Goal: Task Accomplishment & Management: Manage account settings

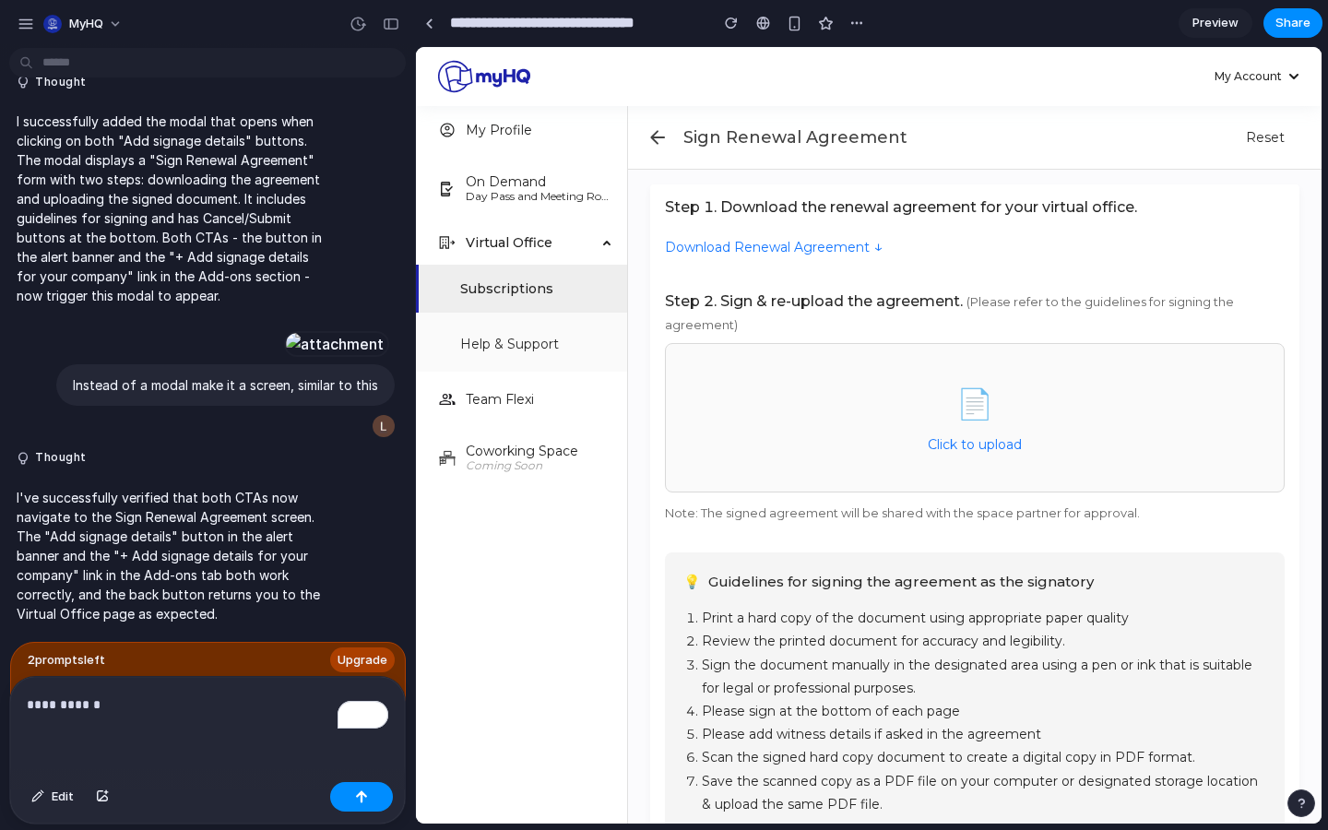
scroll to position [35, 0]
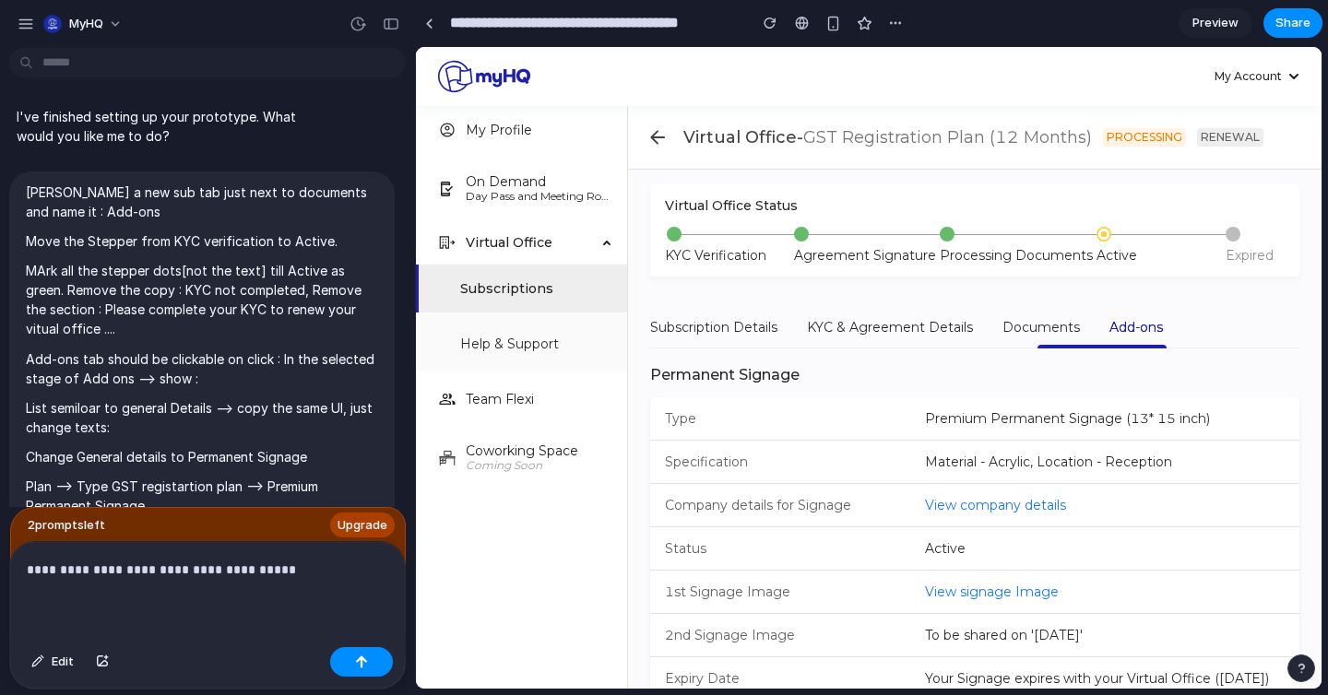
scroll to position [1577, 0]
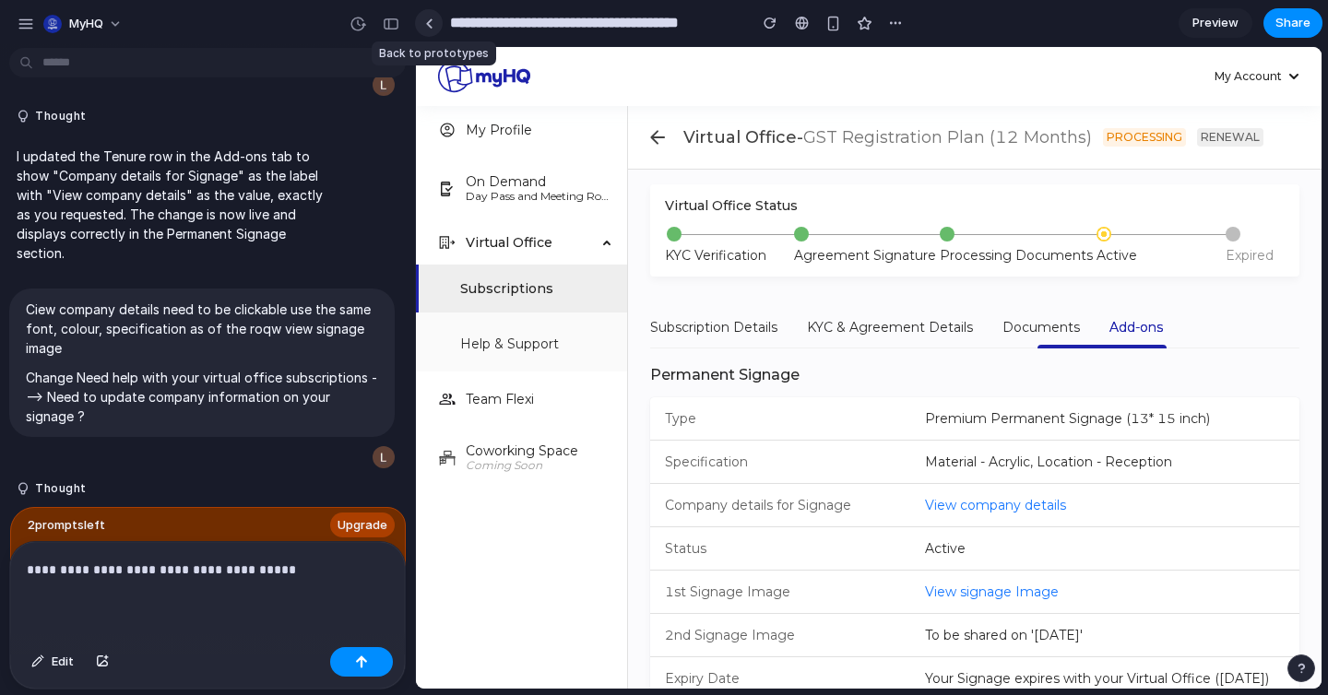
click at [437, 21] on link at bounding box center [429, 23] width 28 height 28
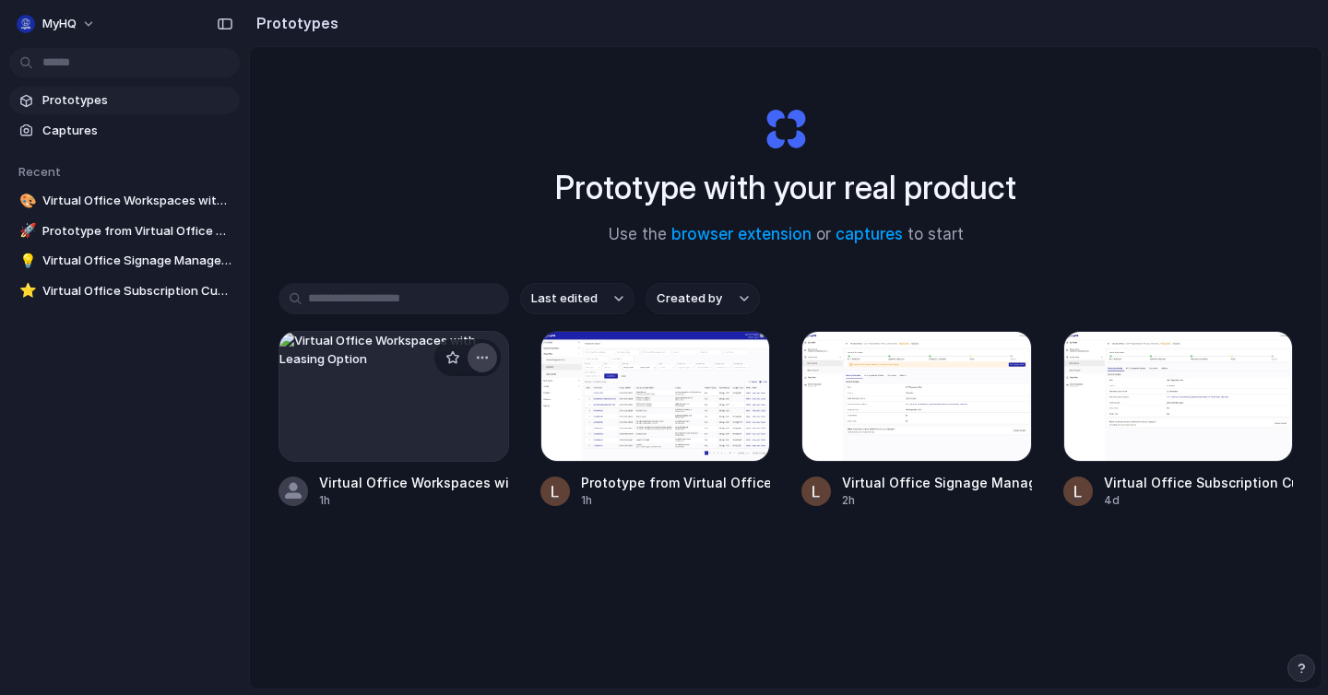
click at [488, 349] on button "button" at bounding box center [482, 358] width 30 height 30
click at [439, 483] on li "Delete" at bounding box center [429, 489] width 131 height 30
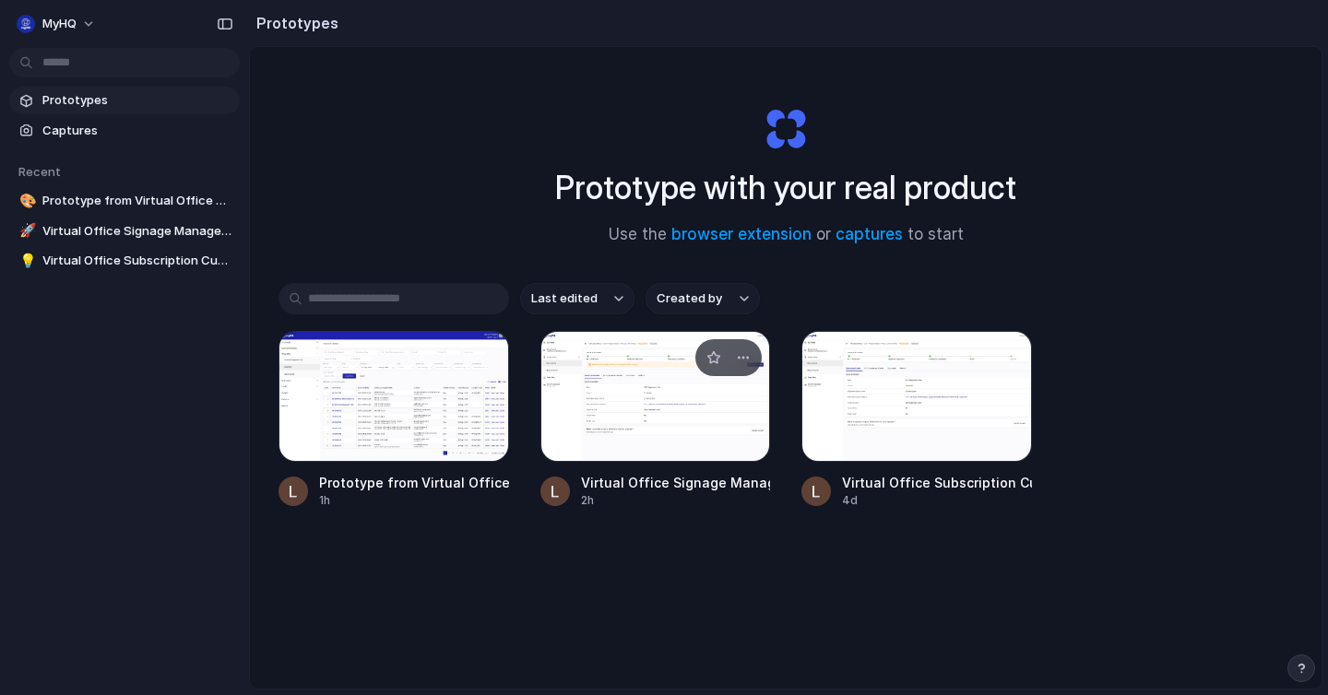
click at [671, 433] on div at bounding box center [655, 396] width 230 height 131
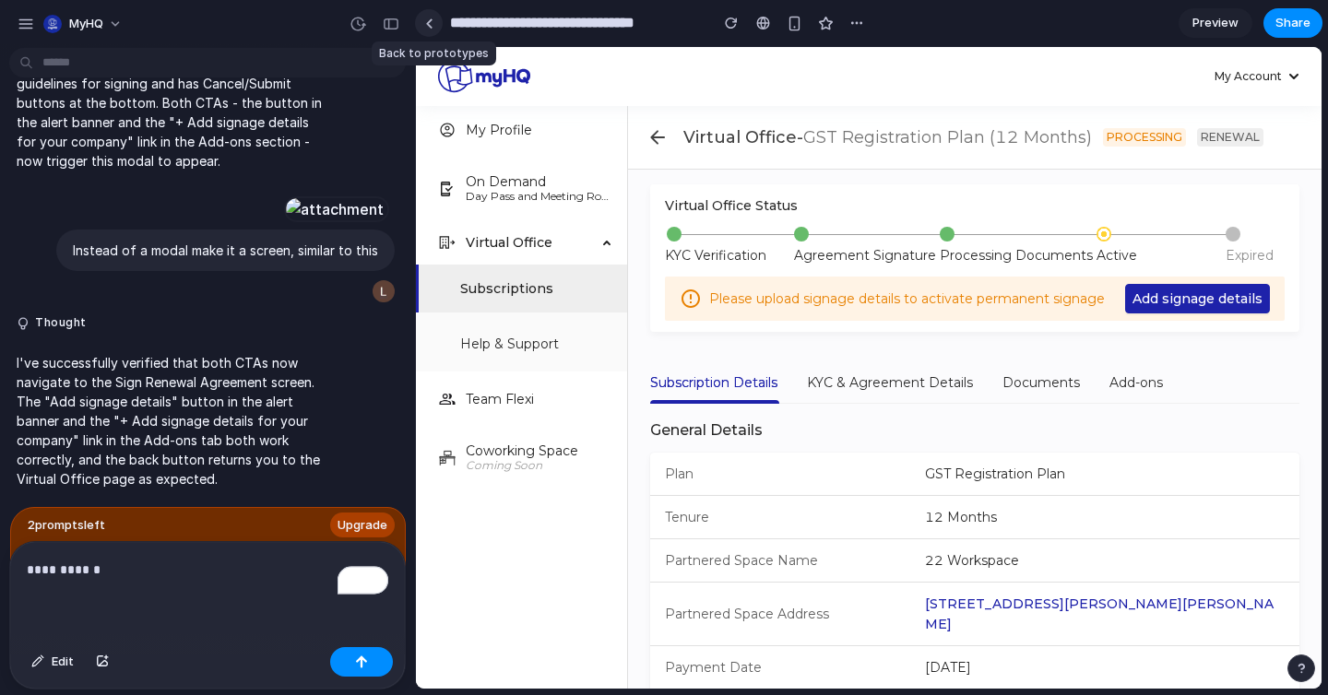
click at [430, 18] on div at bounding box center [429, 23] width 8 height 10
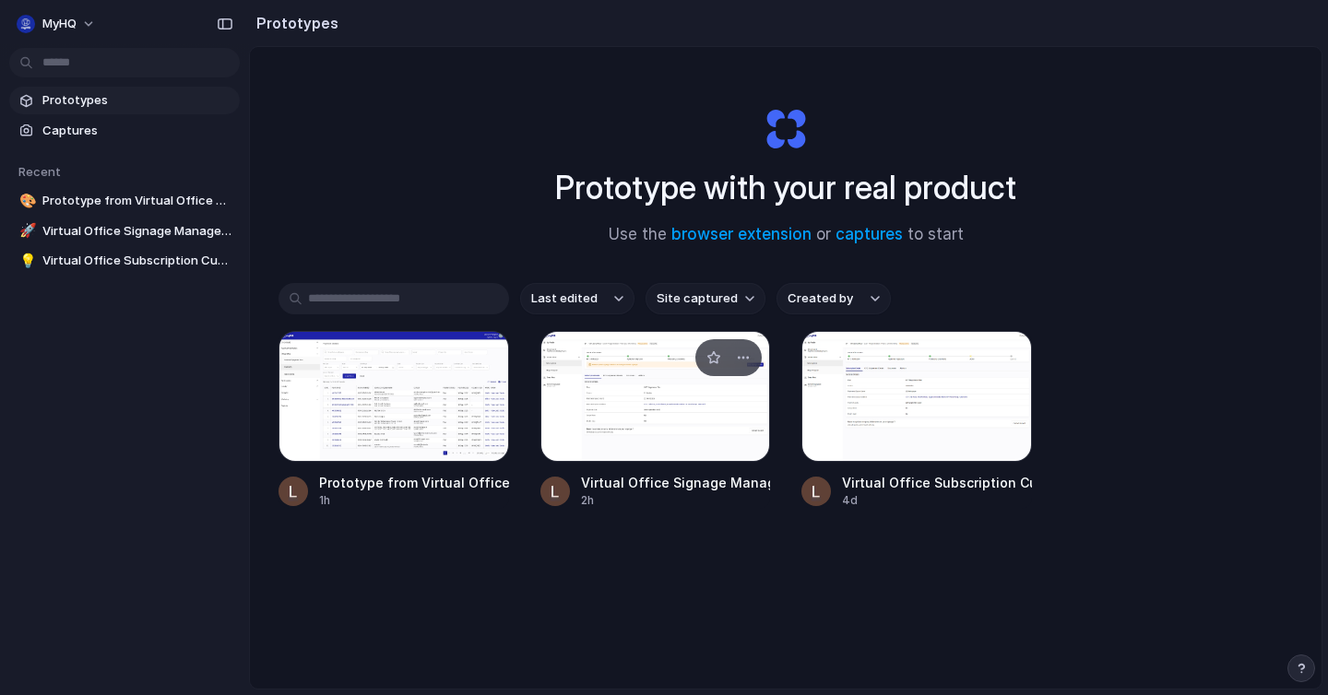
click at [647, 389] on div at bounding box center [655, 396] width 230 height 131
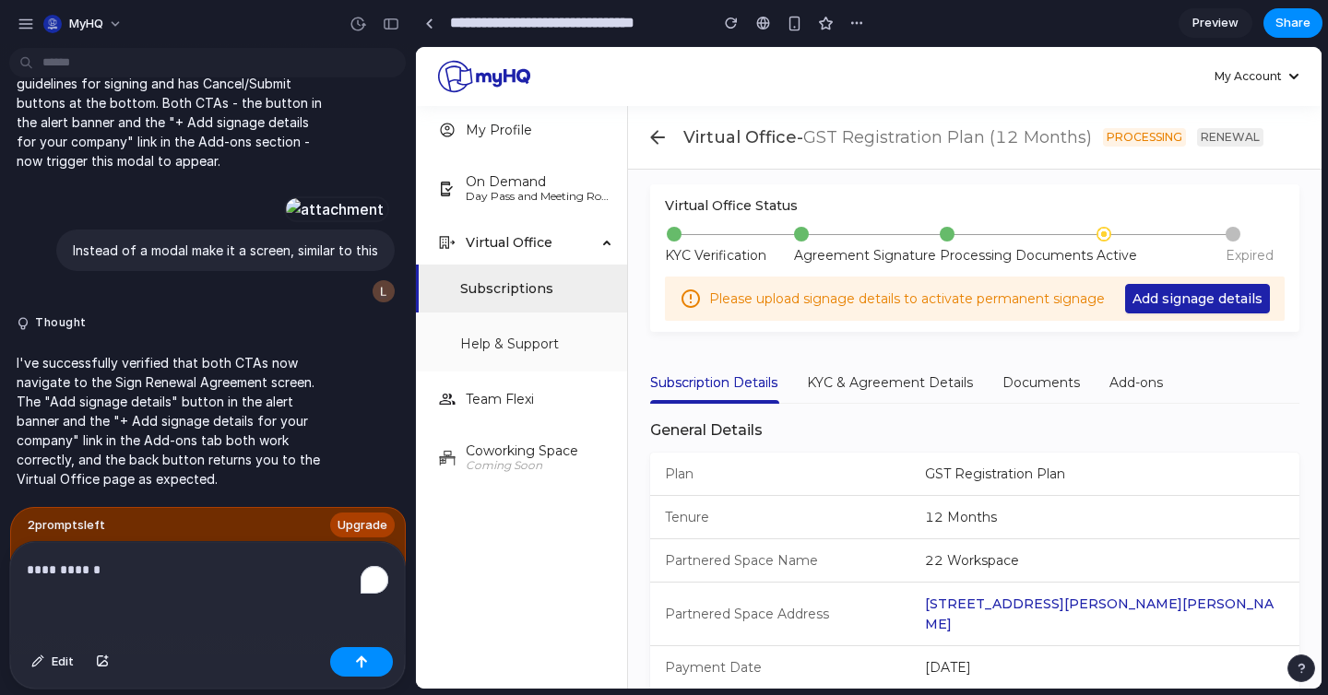
click at [1230, 17] on span "Preview" at bounding box center [1215, 23] width 46 height 18
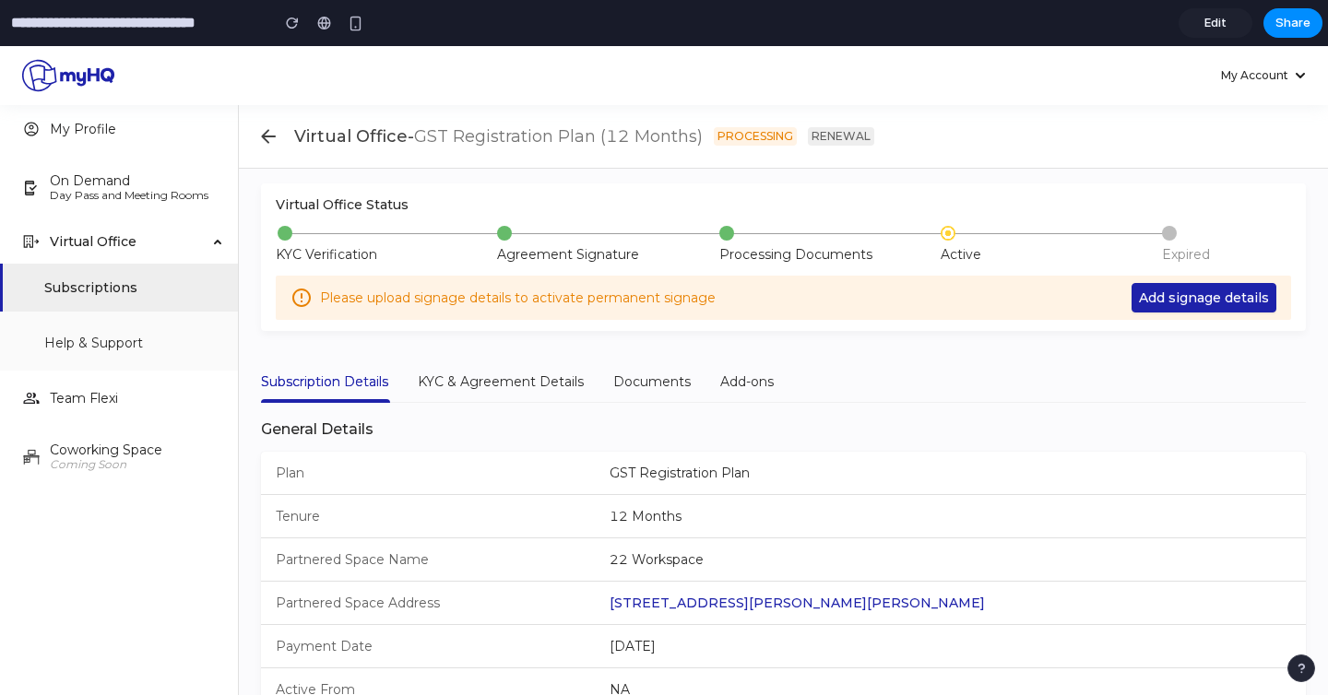
click at [1230, 21] on link "Edit" at bounding box center [1215, 23] width 74 height 30
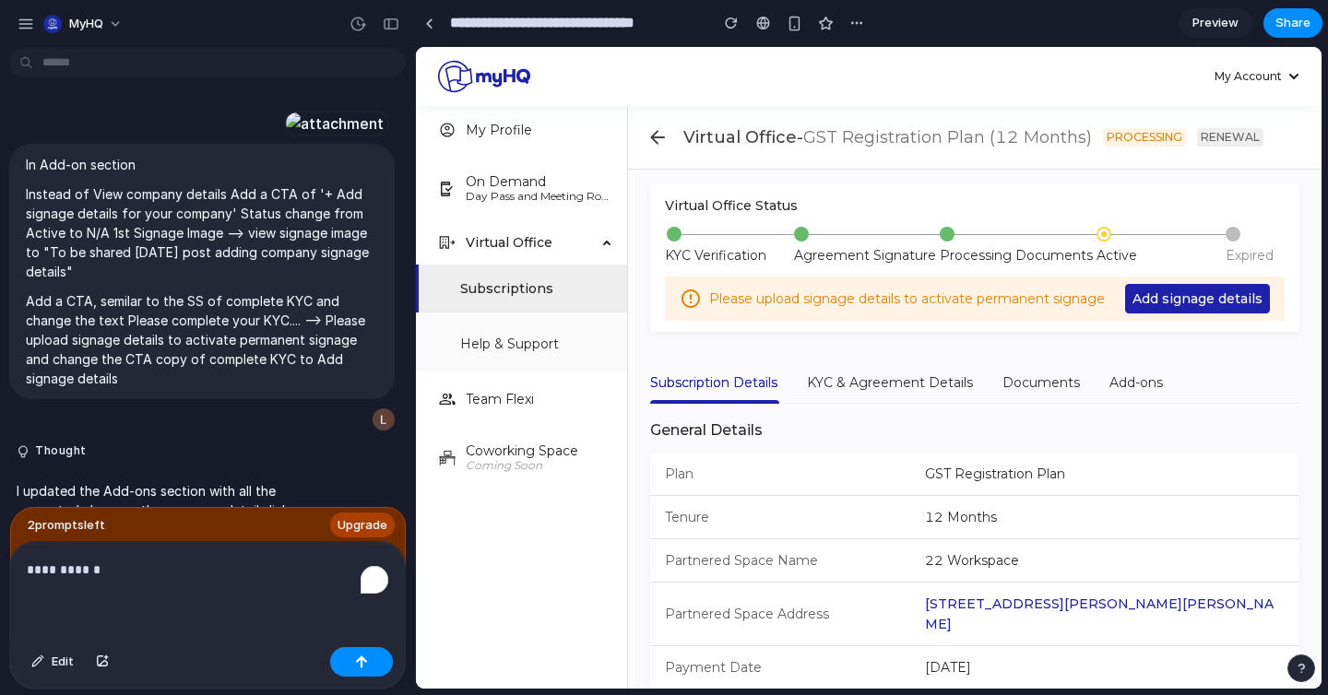
scroll to position [1618, 0]
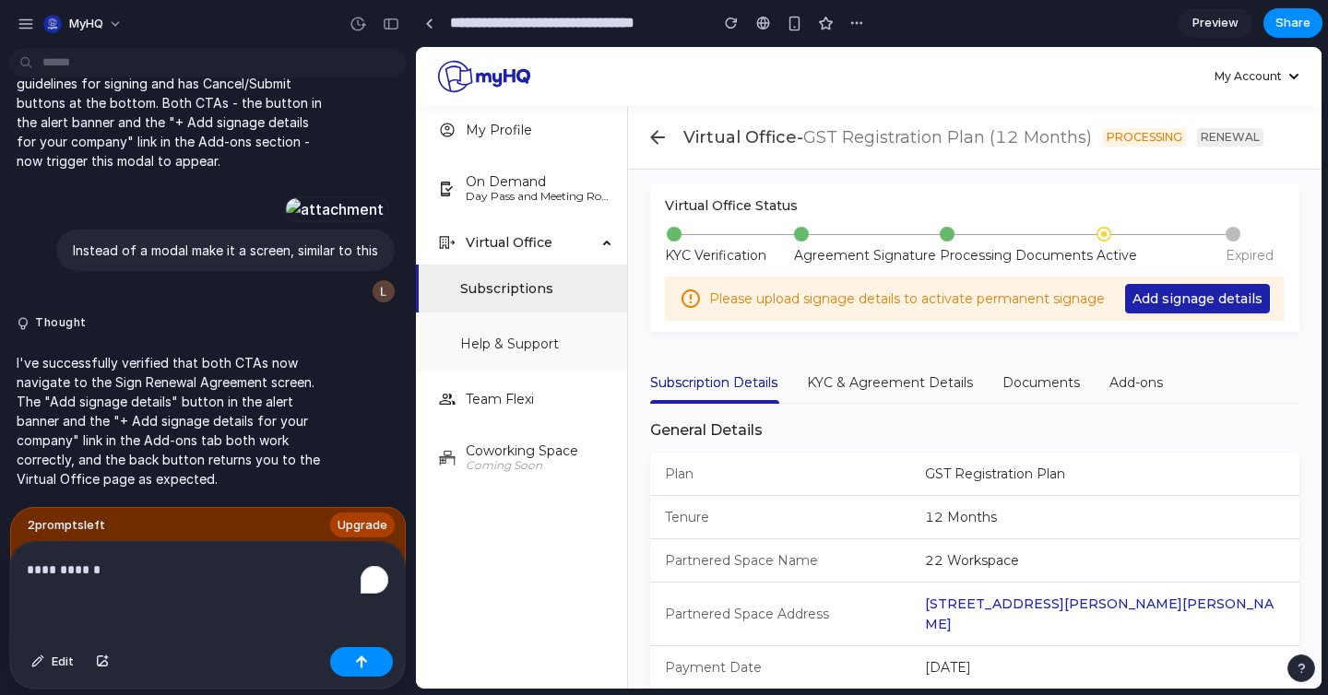
click at [1226, 33] on link "Preview" at bounding box center [1215, 23] width 74 height 30
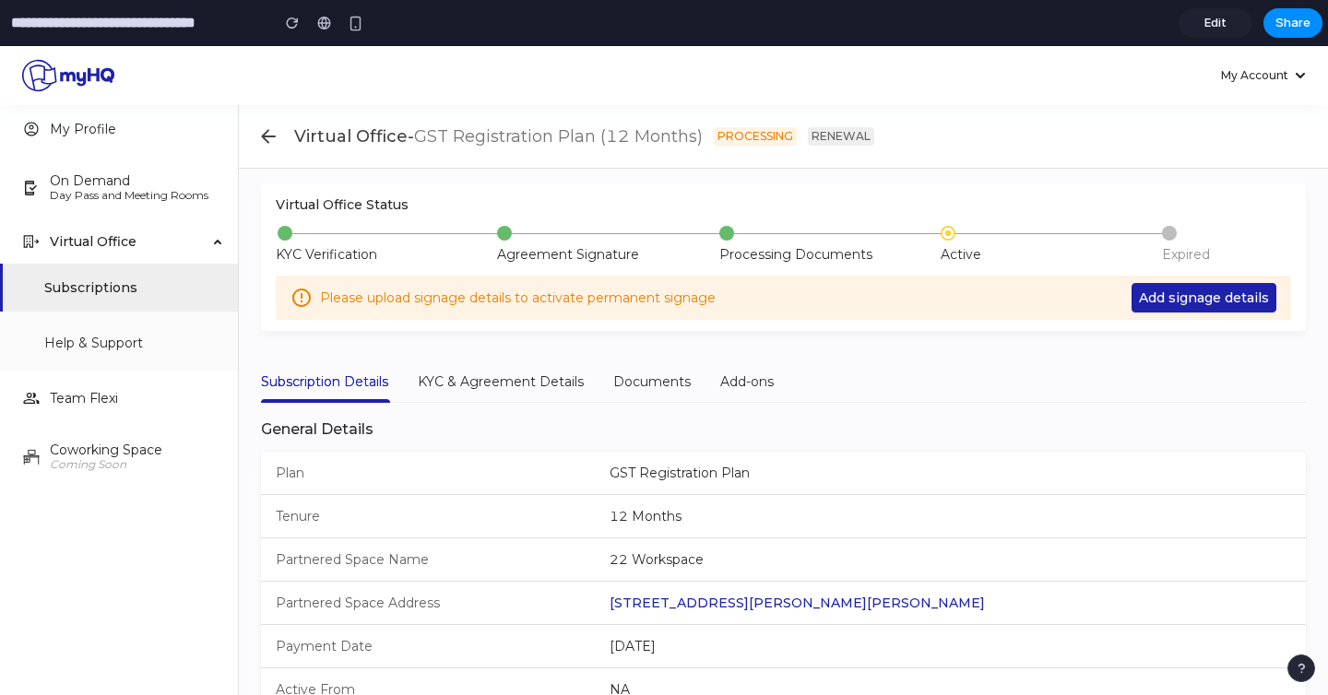
click at [927, 306] on div "Please upload signage details to activate permanent signage" at bounding box center [722, 298] width 804 height 20
click at [937, 264] on div "Processing Documents" at bounding box center [829, 245] width 221 height 39
drag, startPoint x: 348, startPoint y: 298, endPoint x: 508, endPoint y: 298, distance: 159.5
click at [371, 298] on div "Please upload signage details to activate permanent signage" at bounding box center [722, 298] width 804 height 20
drag, startPoint x: 514, startPoint y: 298, endPoint x: 712, endPoint y: 297, distance: 197.3
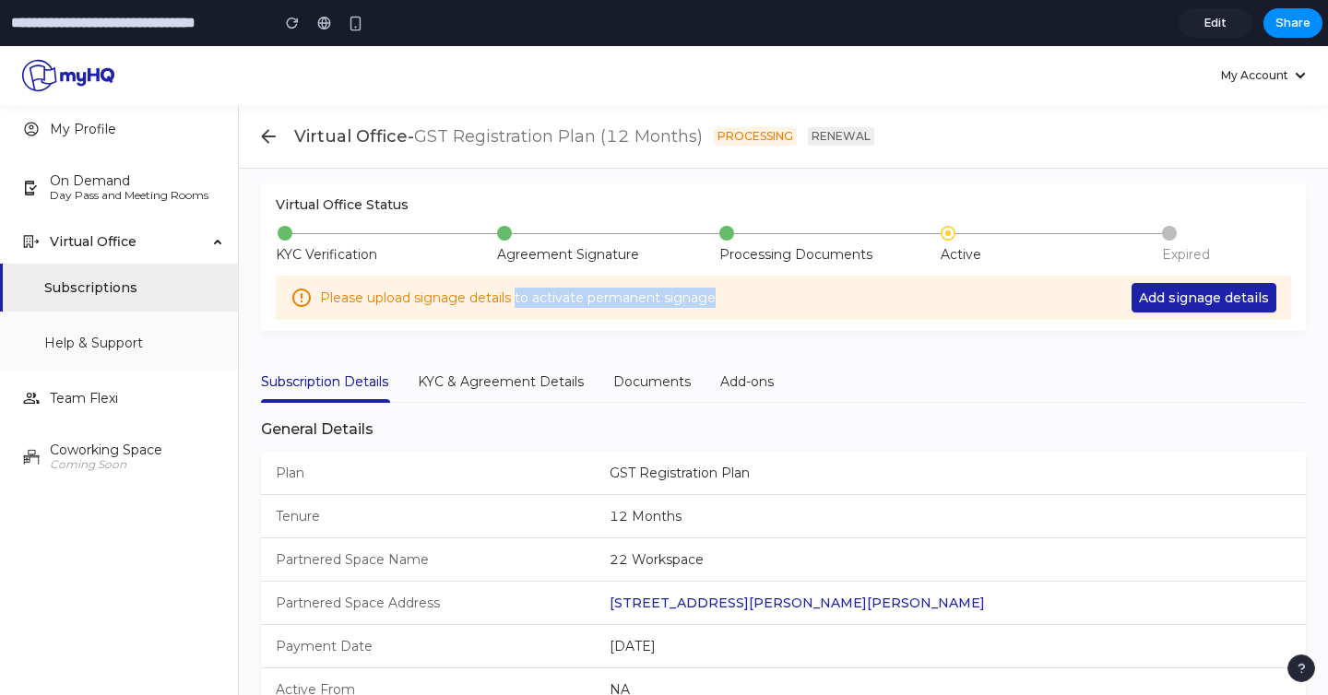
click at [713, 297] on div "Please upload signage details to activate permanent signage" at bounding box center [722, 298] width 804 height 20
click at [712, 297] on div "Please upload signage details to activate permanent signage" at bounding box center [722, 298] width 804 height 20
click at [485, 384] on div "KYC & Agreement Details" at bounding box center [501, 382] width 166 height 20
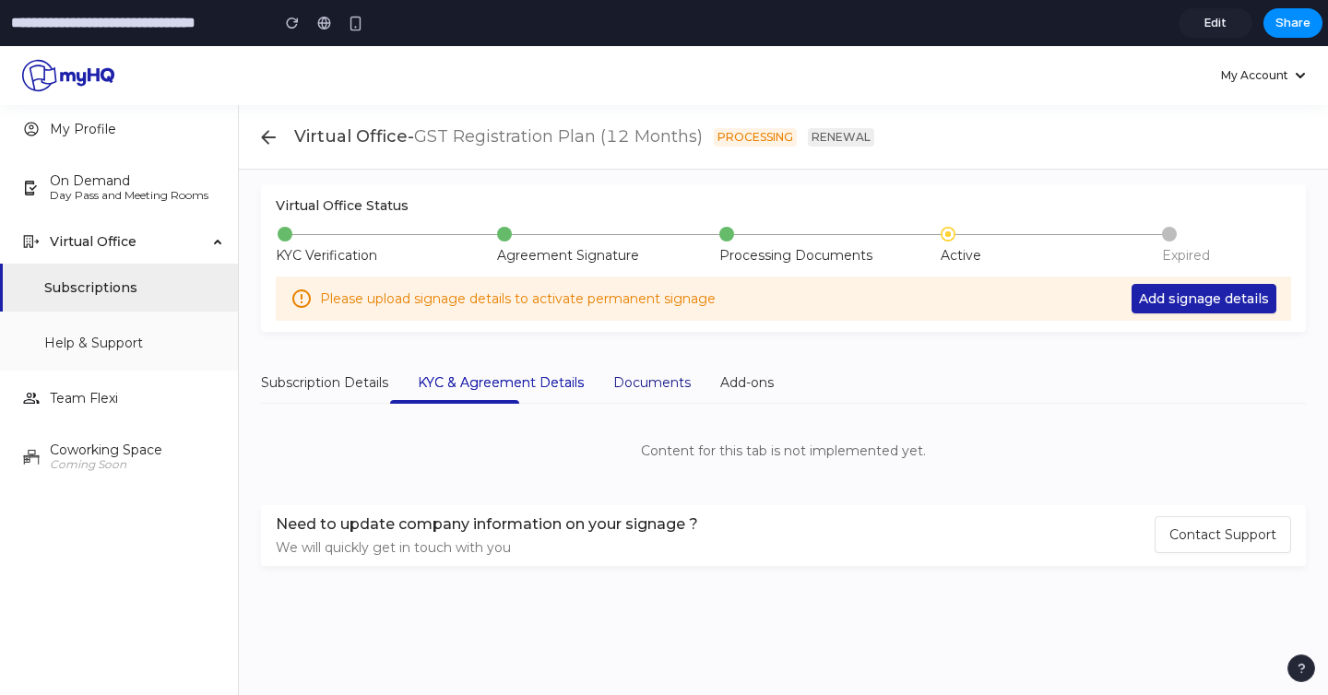
click at [674, 384] on div "Documents" at bounding box center [651, 382] width 77 height 20
click at [745, 386] on div "Add-ons" at bounding box center [746, 382] width 53 height 20
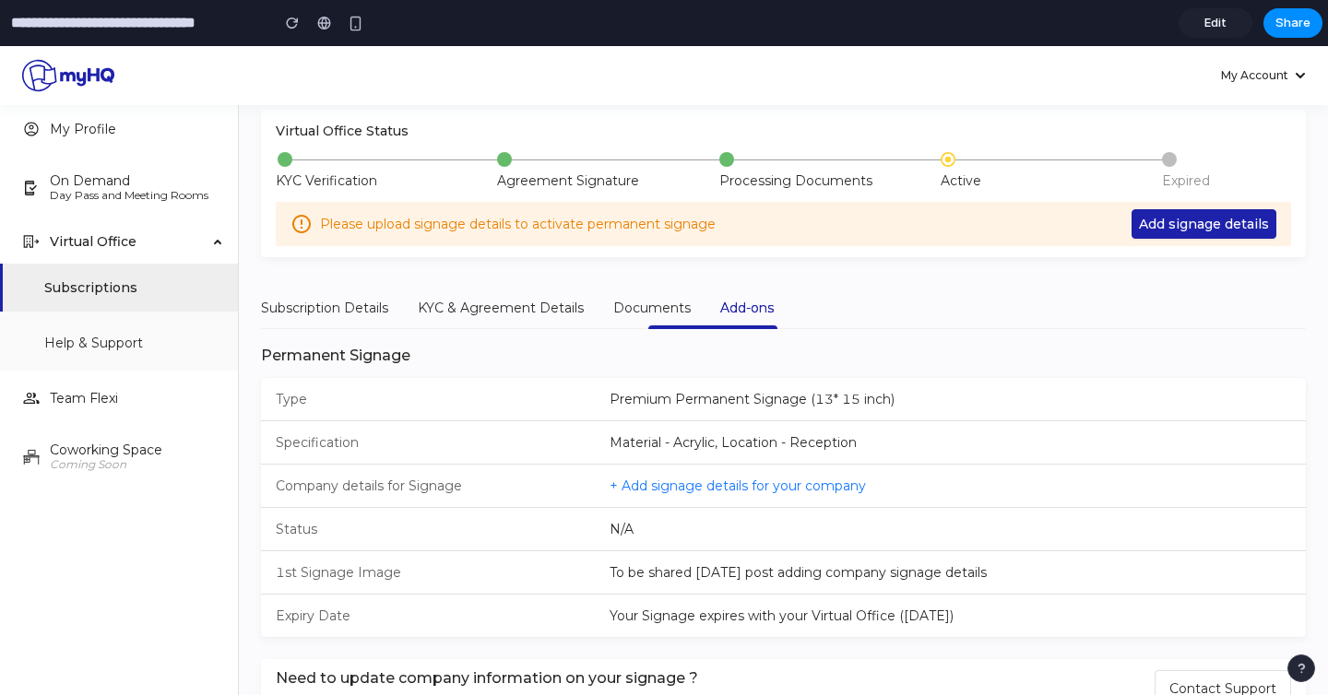
scroll to position [76, 0]
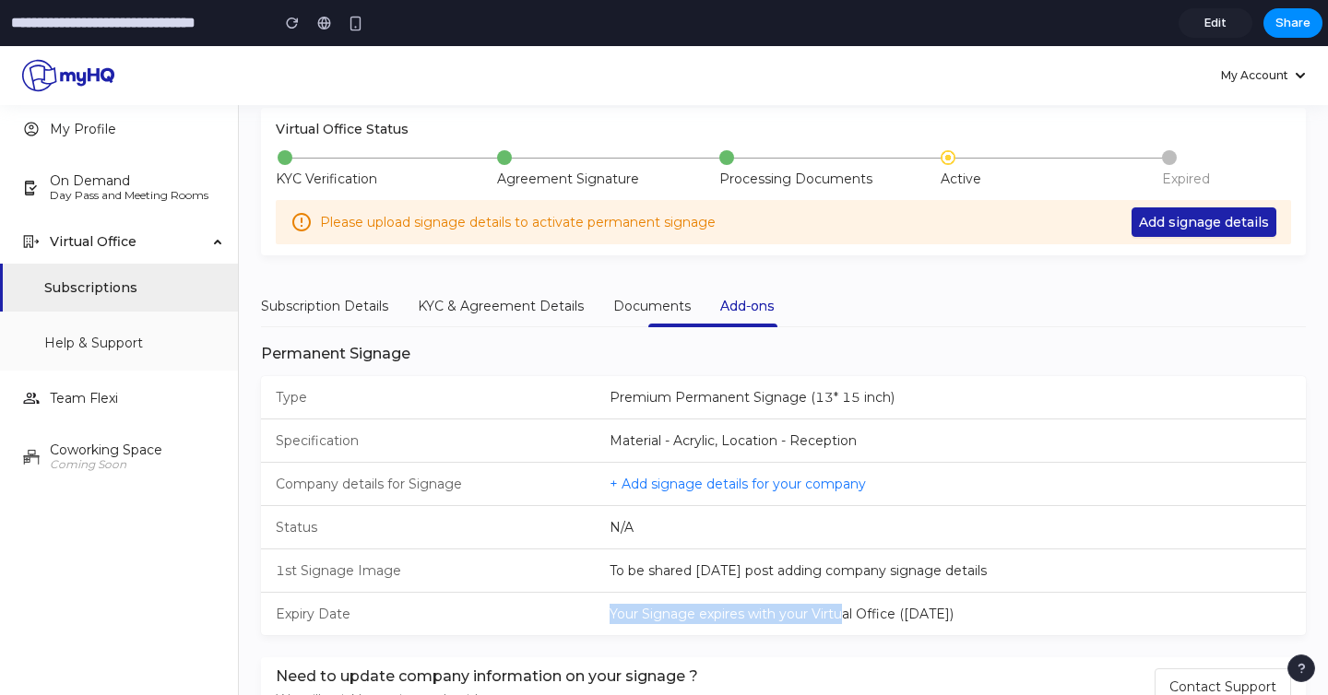
drag, startPoint x: 655, startPoint y: 600, endPoint x: 844, endPoint y: 620, distance: 190.1
click at [844, 620] on li "Expiry Date Your Signage expires with your Virtual Office (26th September 2026)" at bounding box center [783, 614] width 1045 height 42
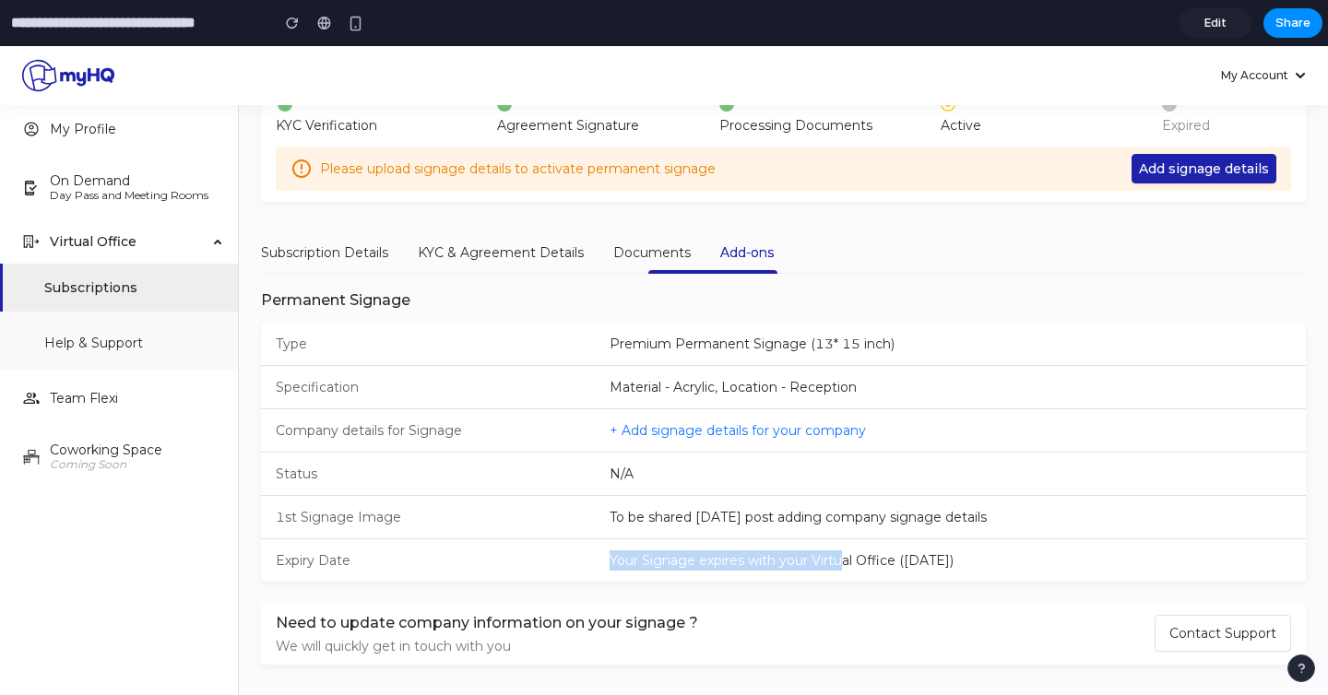
scroll to position [131, 0]
click at [738, 586] on div "Virtual Office Status KYC Verification Agreement Signature Processing Documents…" at bounding box center [783, 358] width 1045 height 610
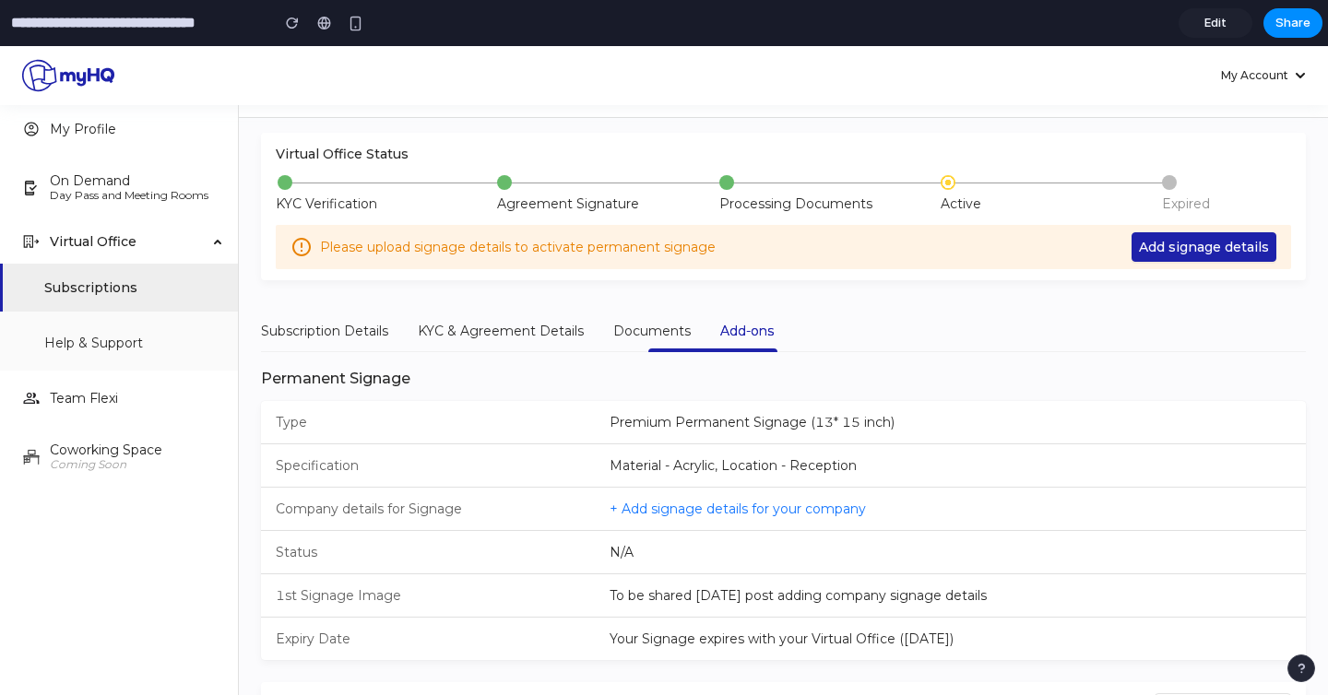
scroll to position [145, 0]
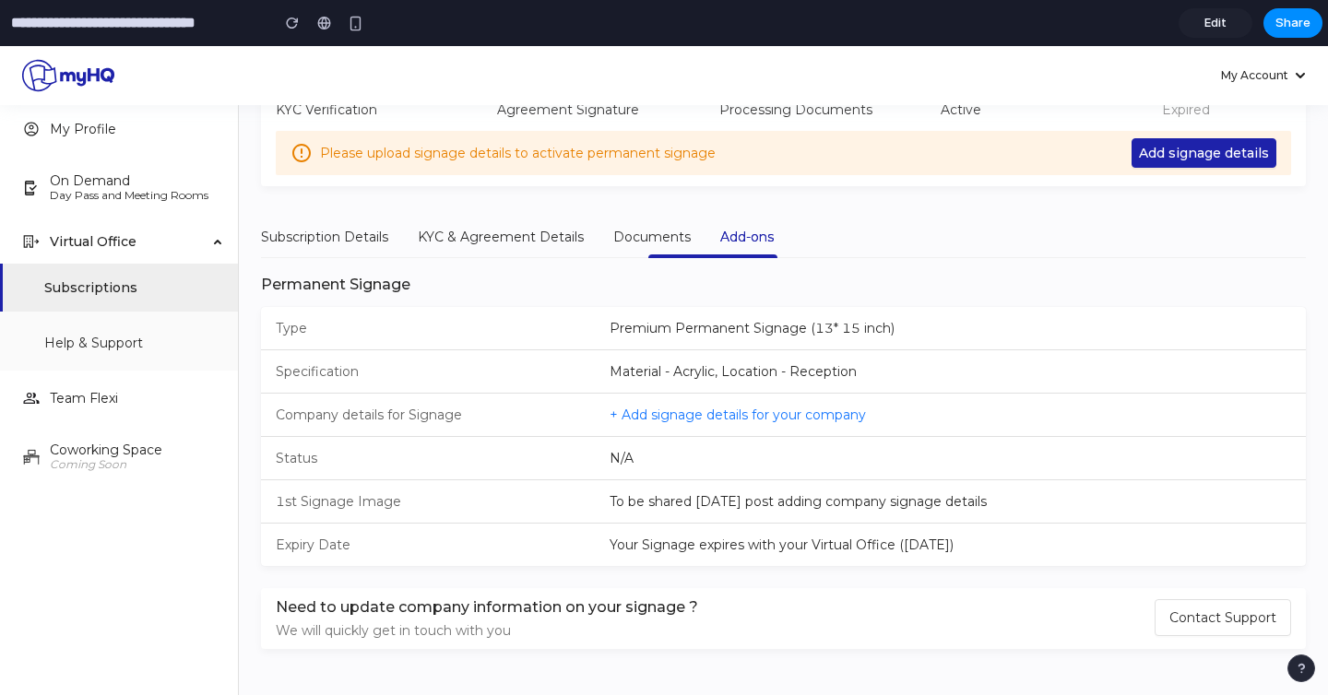
click at [607, 232] on div "Subscription Details KYC & Agreement Details Documents Add-ons" at bounding box center [517, 237] width 513 height 42
click at [511, 237] on div "KYC & Agreement Details" at bounding box center [501, 237] width 166 height 20
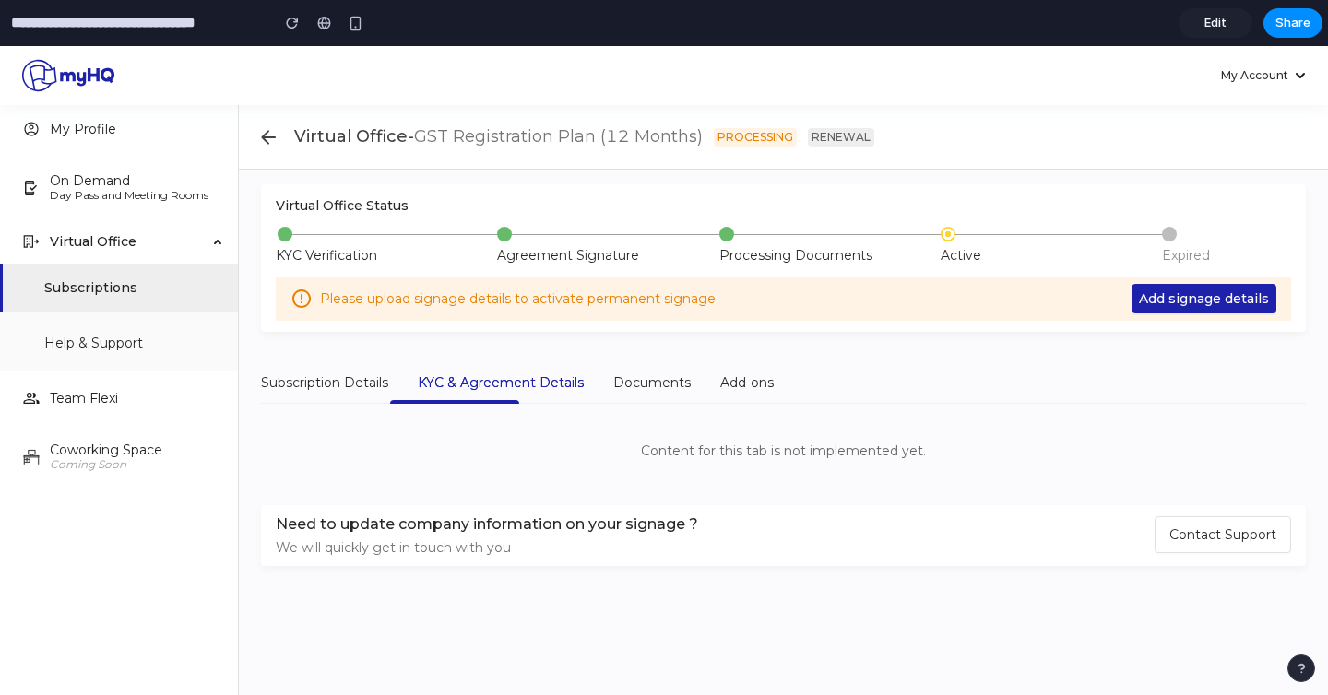
scroll to position [0, 0]
click at [352, 359] on div "Virtual Office Status KYC Verification Agreement Signature Processing Documents…" at bounding box center [783, 416] width 1045 height 465
click at [340, 376] on div "Subscription Details" at bounding box center [324, 382] width 127 height 20
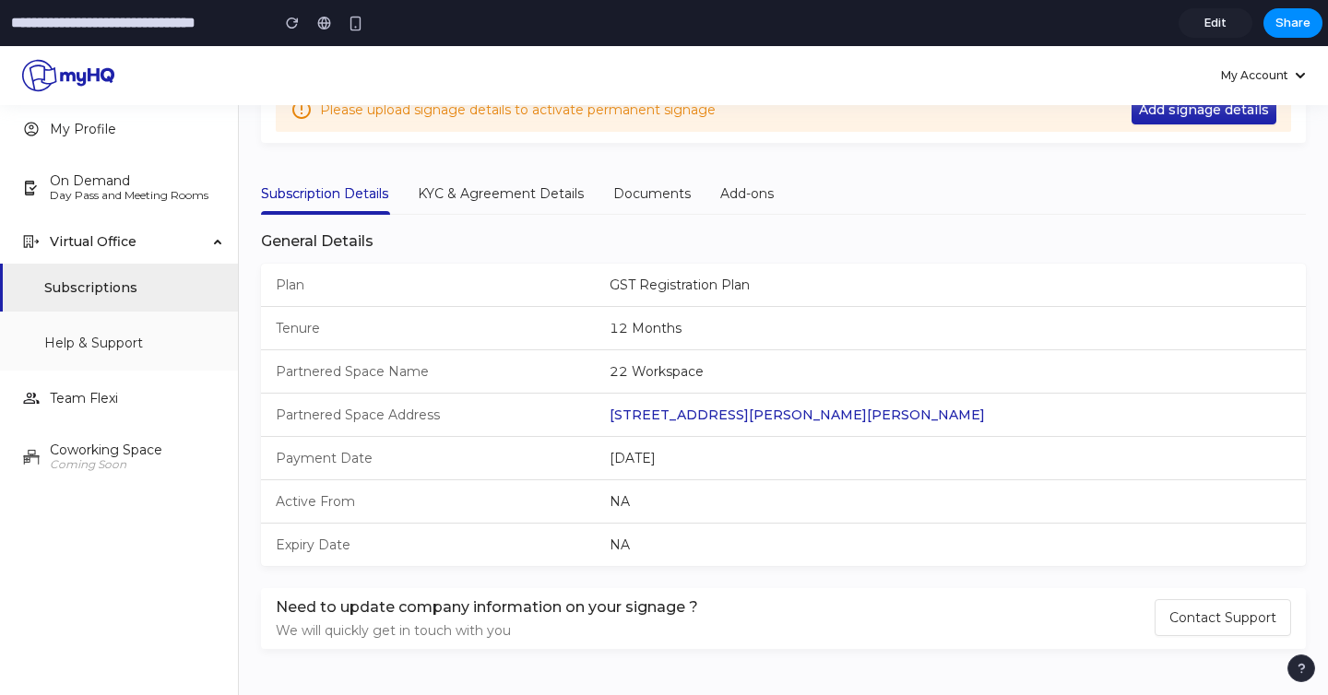
scroll to position [125, 0]
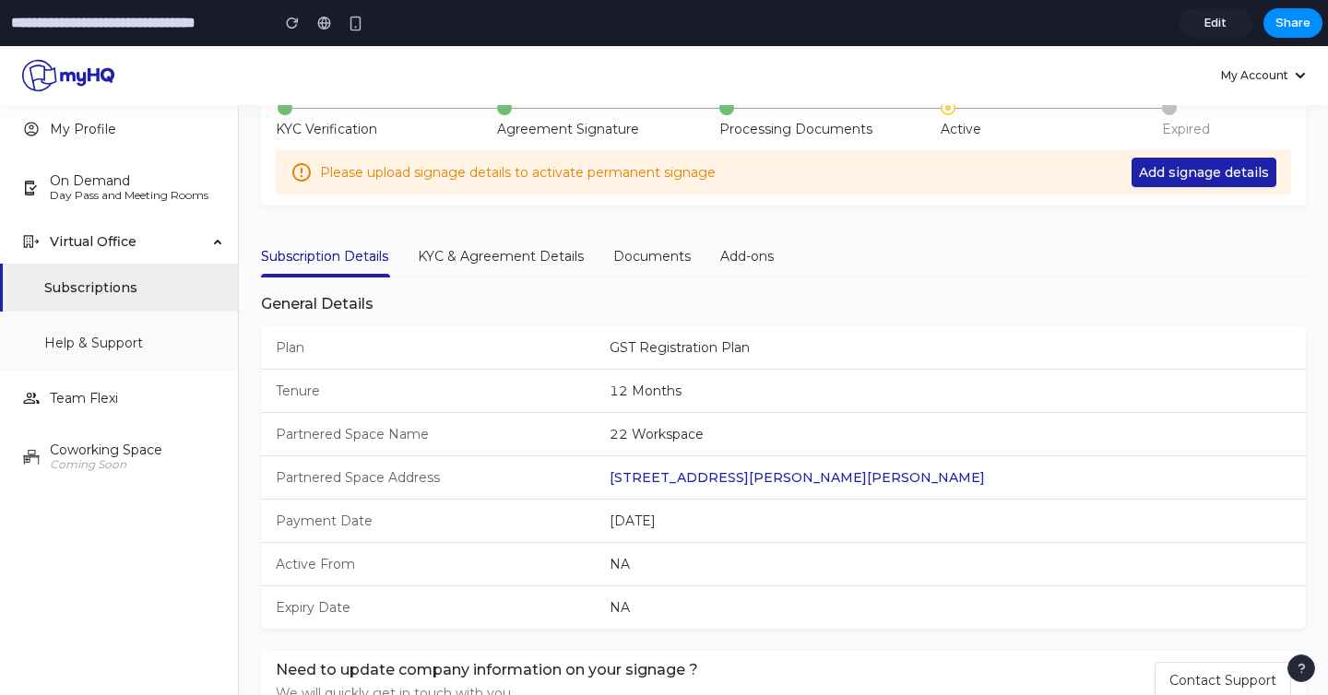
click at [738, 230] on div "Virtual Office Status KYC Verification Agreement Signature Processing Documents…" at bounding box center [783, 385] width 1045 height 654
click at [743, 254] on div "Add-ons" at bounding box center [746, 256] width 53 height 20
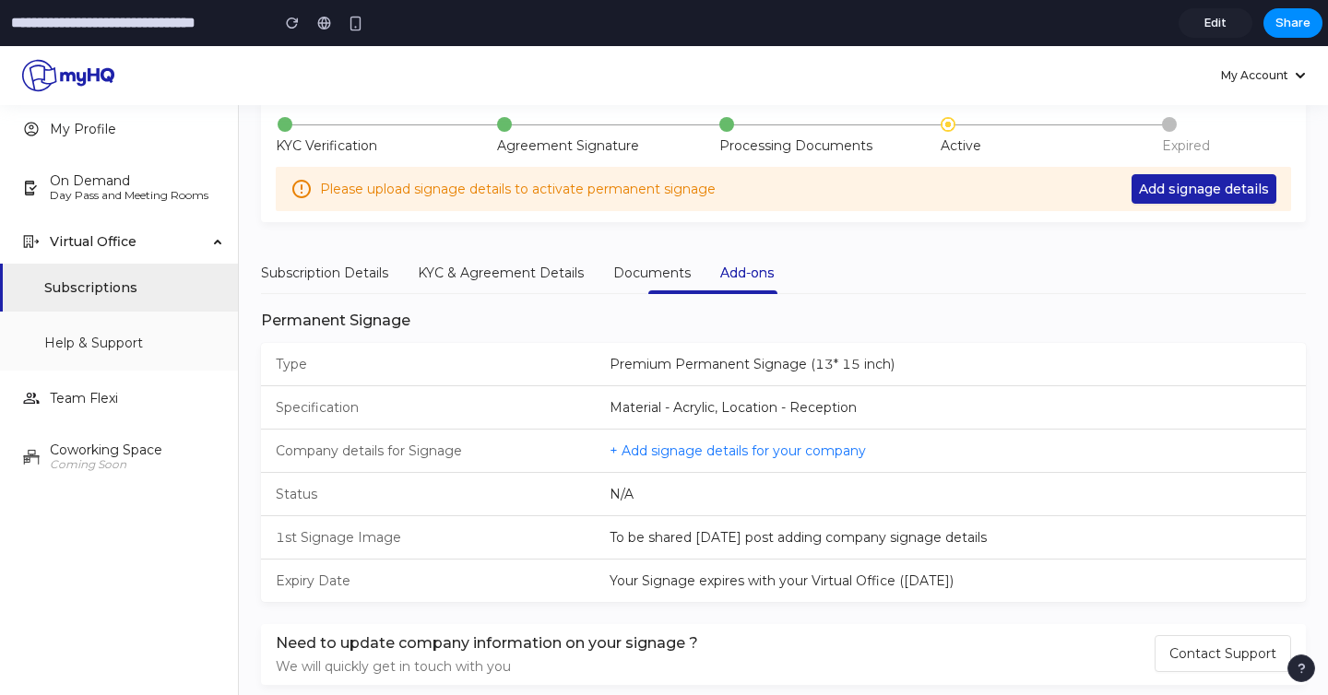
scroll to position [87, 0]
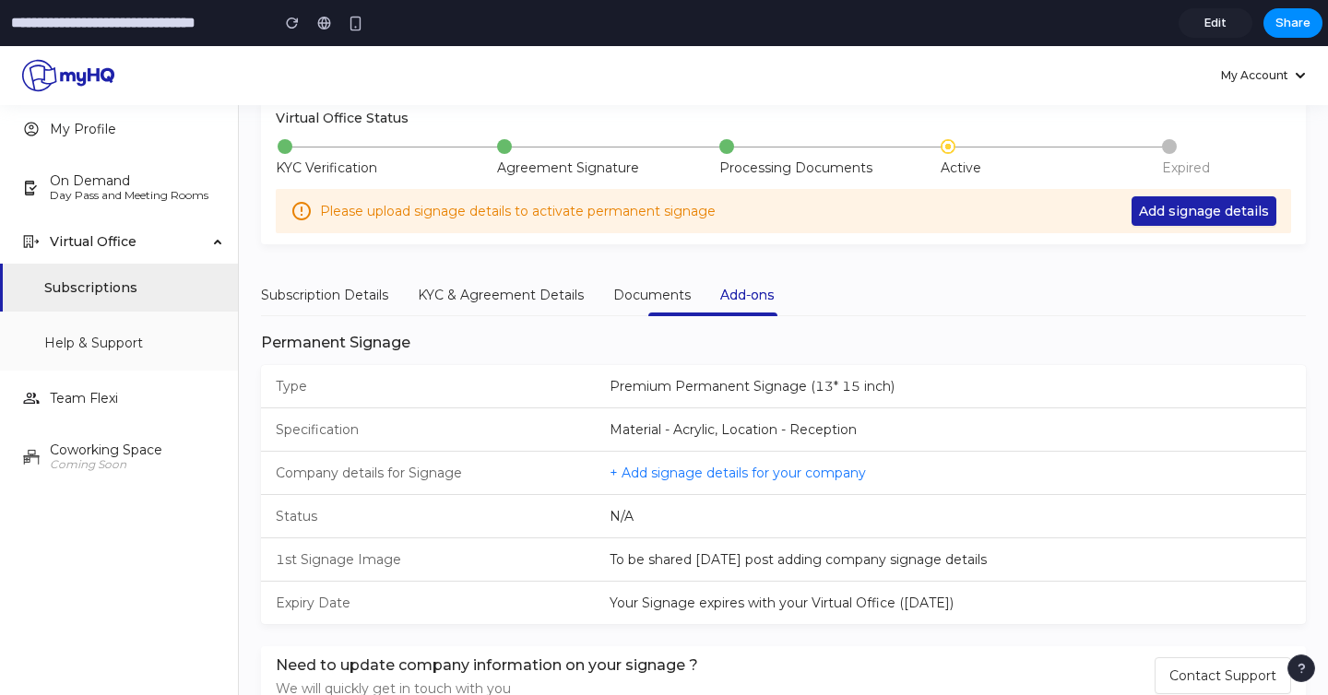
click at [1214, 206] on span "Add signage details" at bounding box center [1204, 211] width 130 height 20
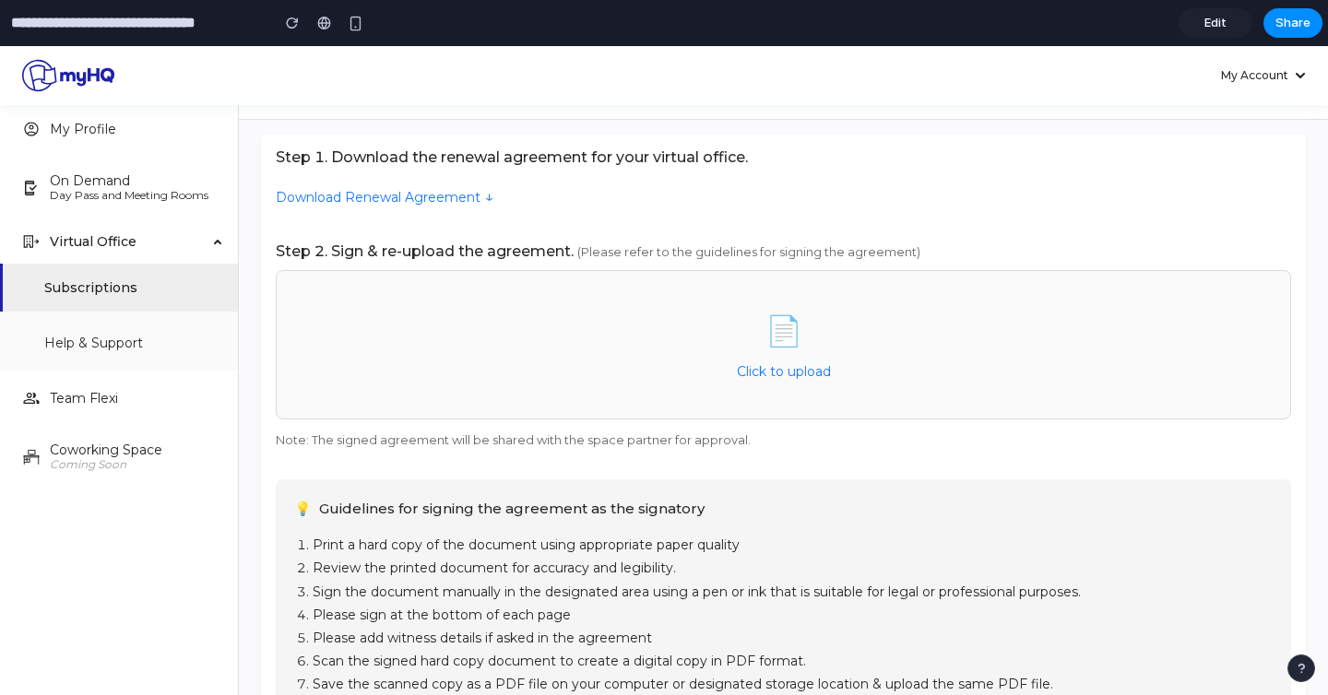
scroll to position [58, 0]
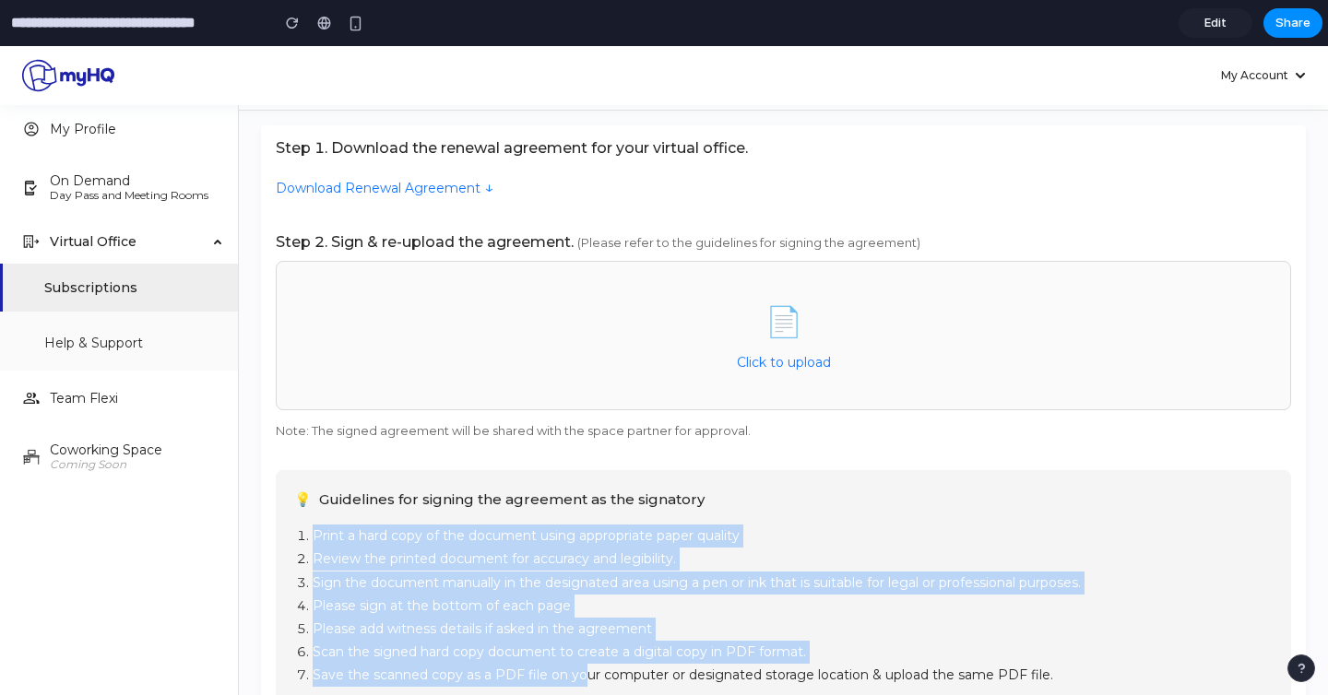
drag, startPoint x: 293, startPoint y: 536, endPoint x: 580, endPoint y: 675, distance: 318.7
click at [580, 675] on ol "Print a hard copy of the document using appropriate paper quality Review the pr…" at bounding box center [783, 606] width 978 height 162
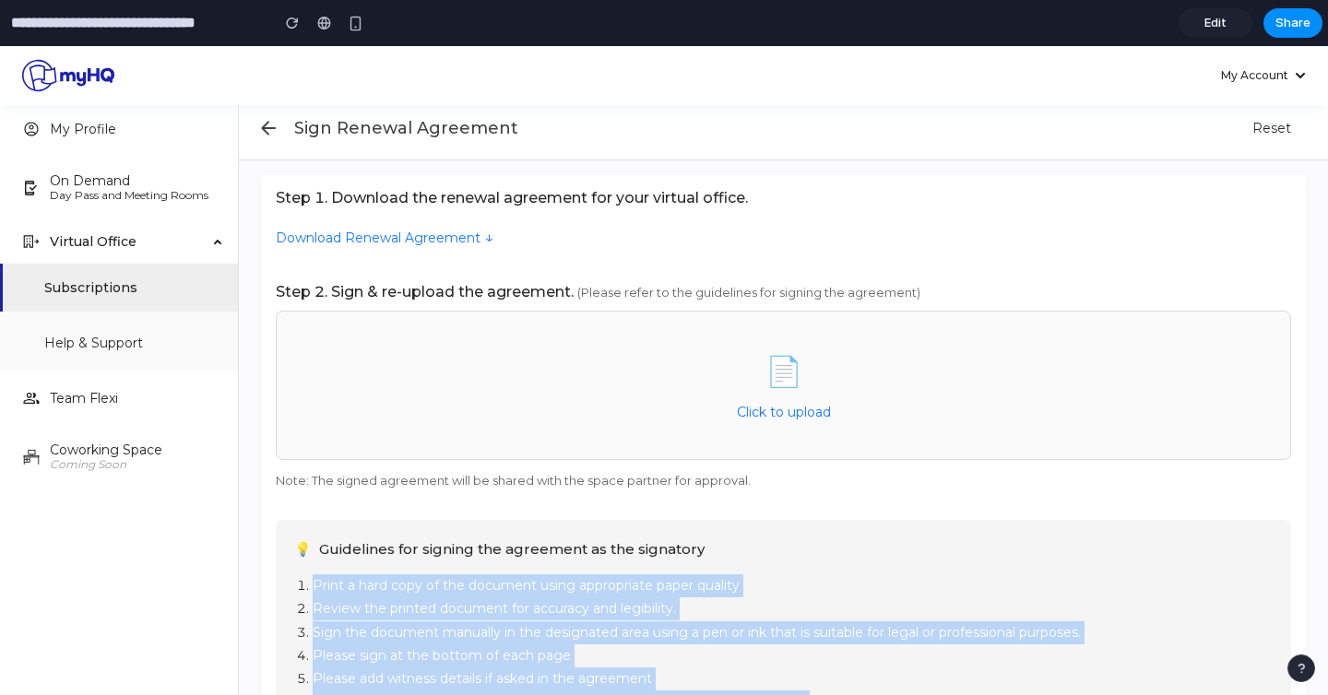
scroll to position [4, 0]
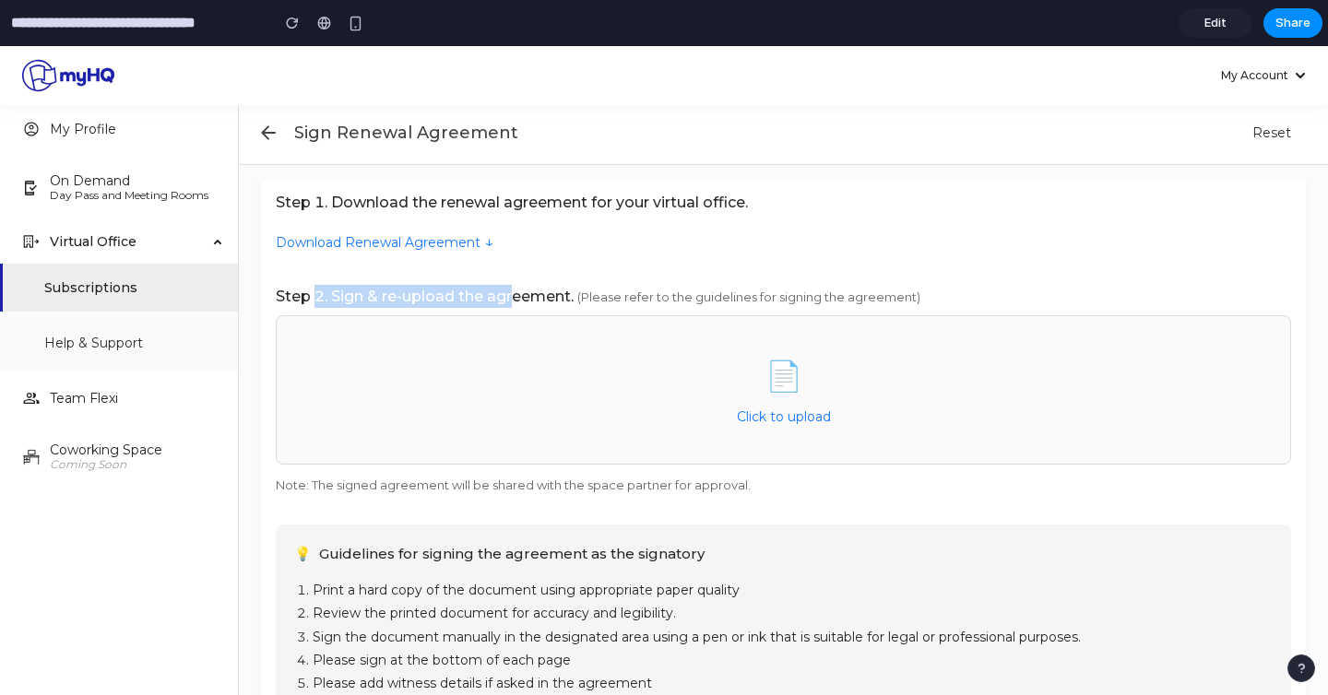
drag, startPoint x: 317, startPoint y: 286, endPoint x: 514, endPoint y: 289, distance: 197.3
click at [515, 289] on h3 "Step 2. Sign & re-upload the agreement. (Please refer to the guidelines for sig…" at bounding box center [783, 296] width 1015 height 23
click at [514, 289] on h3 "Step 2. Sign & re-upload the agreement. (Please refer to the guidelines for sig…" at bounding box center [783, 296] width 1015 height 23
click at [775, 392] on div "📄" at bounding box center [783, 376] width 37 height 46
click at [0, 46] on input "📄 Click to upload" at bounding box center [0, 46] width 0 height 0
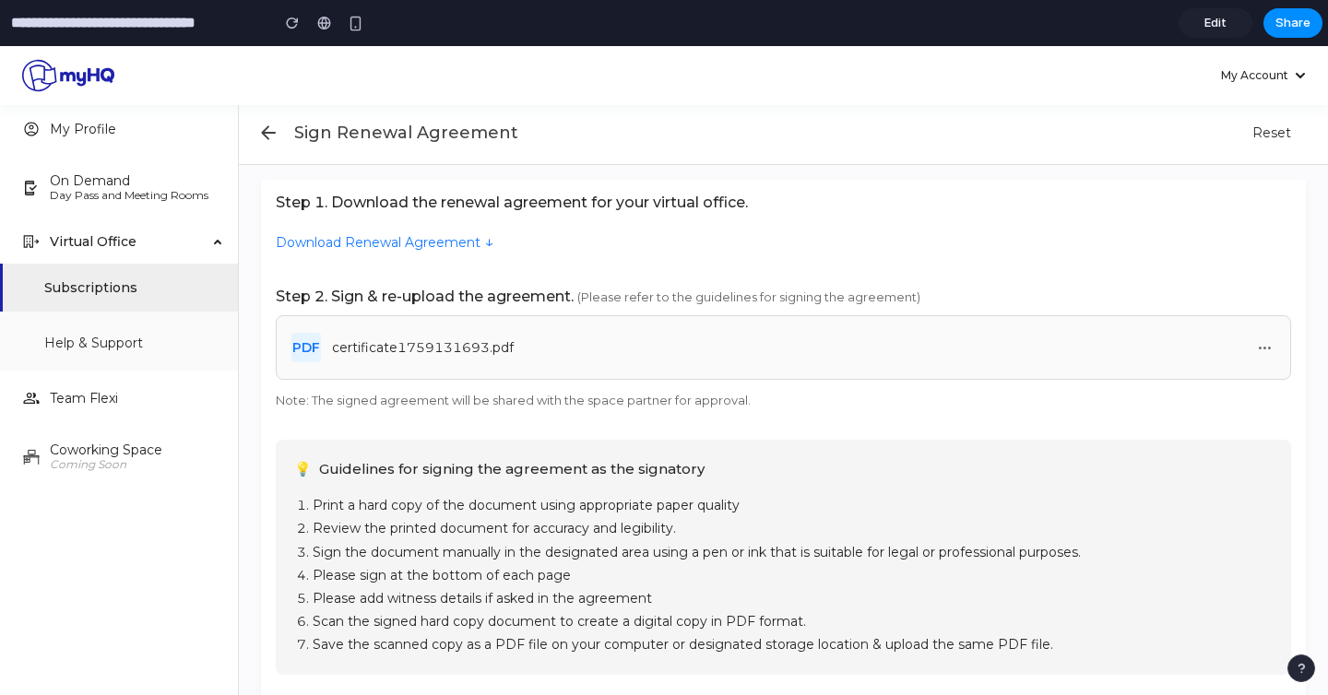
scroll to position [0, 0]
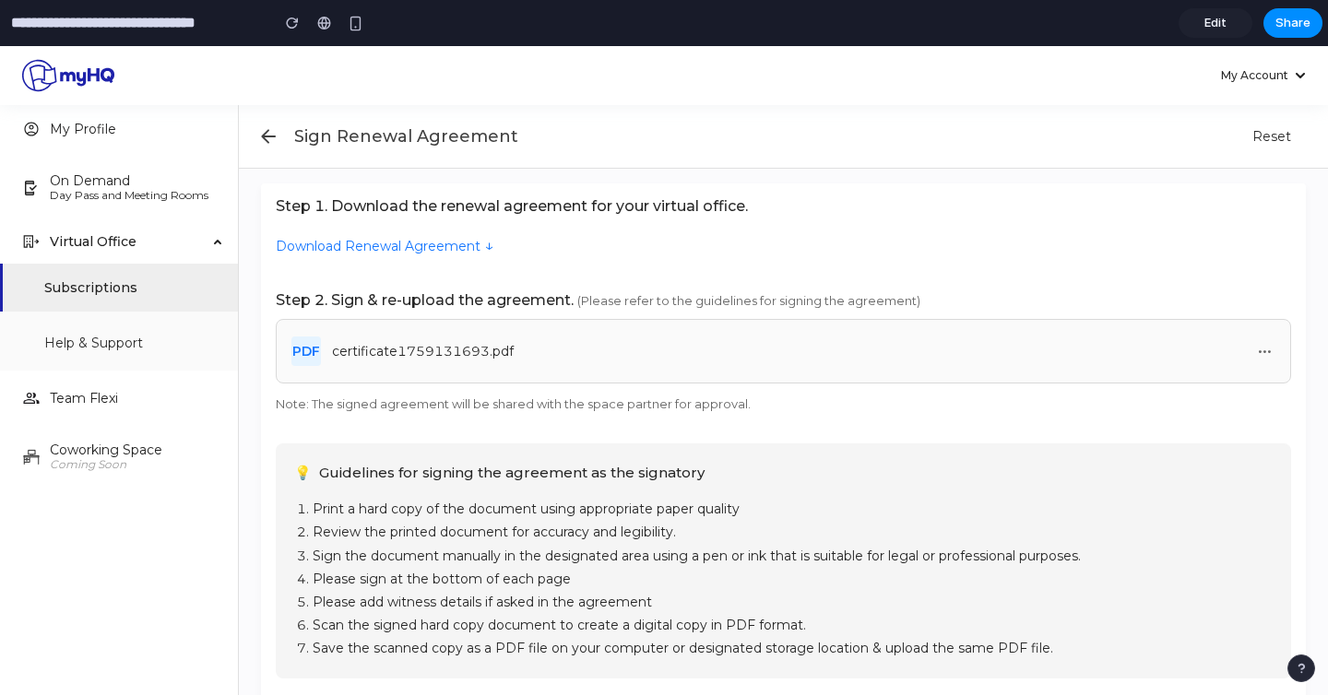
click at [274, 128] on icon at bounding box center [268, 136] width 22 height 22
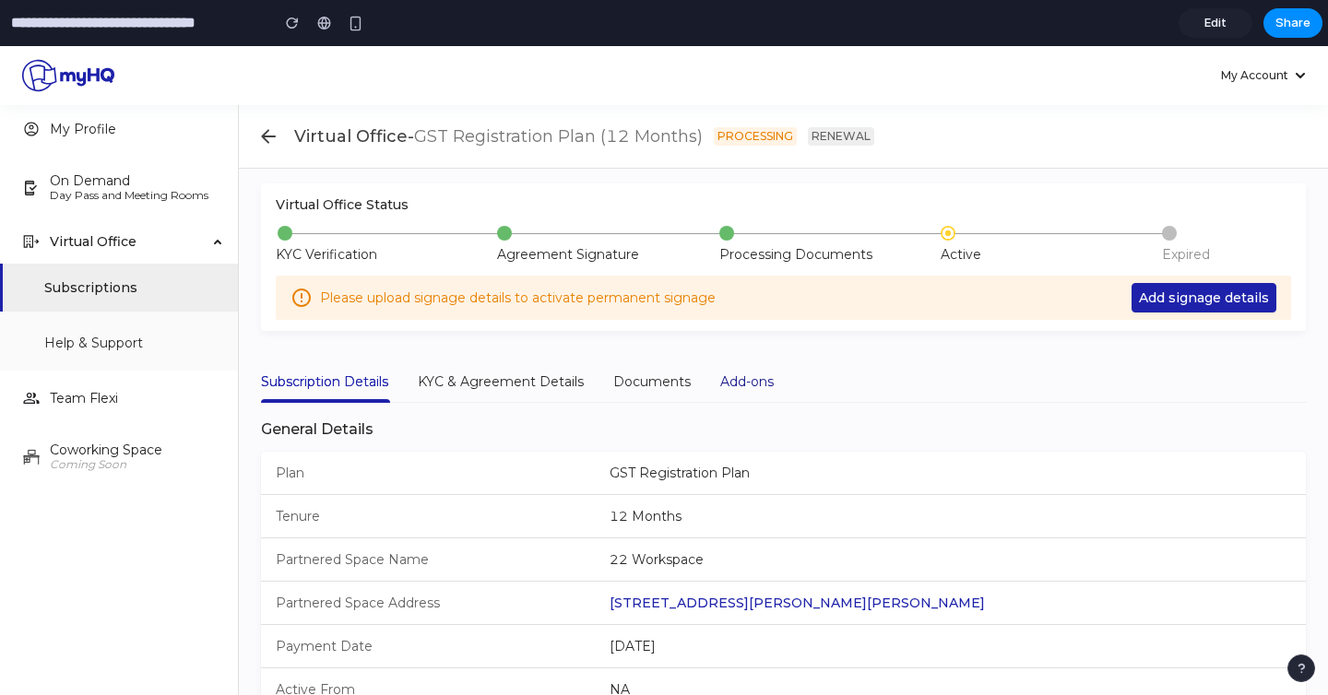
click at [764, 382] on div "Add-ons" at bounding box center [746, 382] width 53 height 20
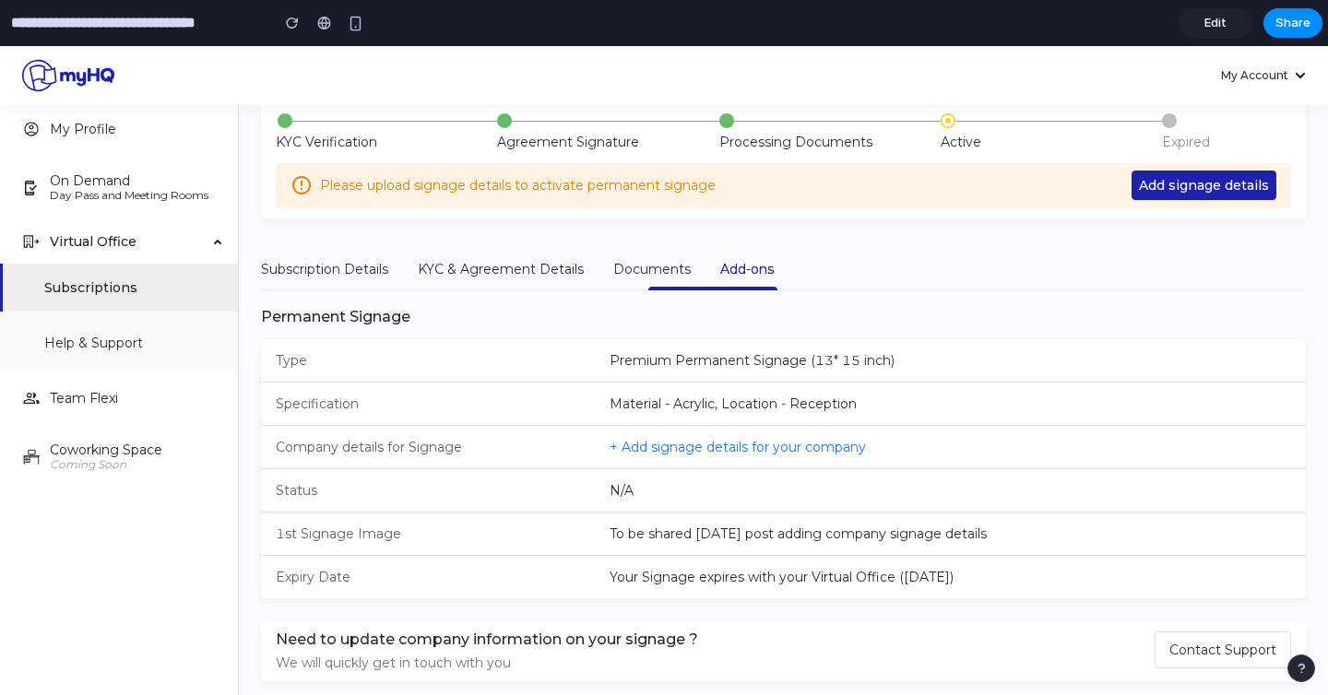
scroll to position [145, 0]
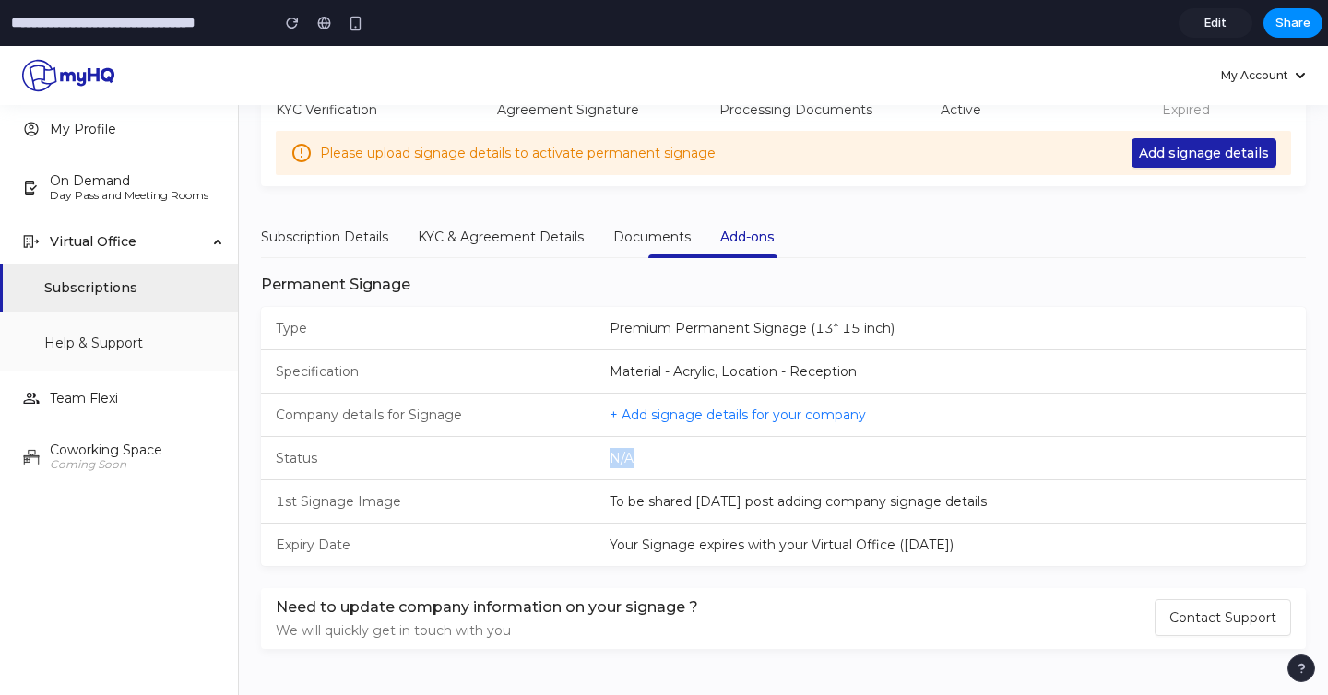
drag, startPoint x: 601, startPoint y: 457, endPoint x: 629, endPoint y: 456, distance: 27.7
click at [629, 457] on li "Status N/A" at bounding box center [783, 458] width 1045 height 43
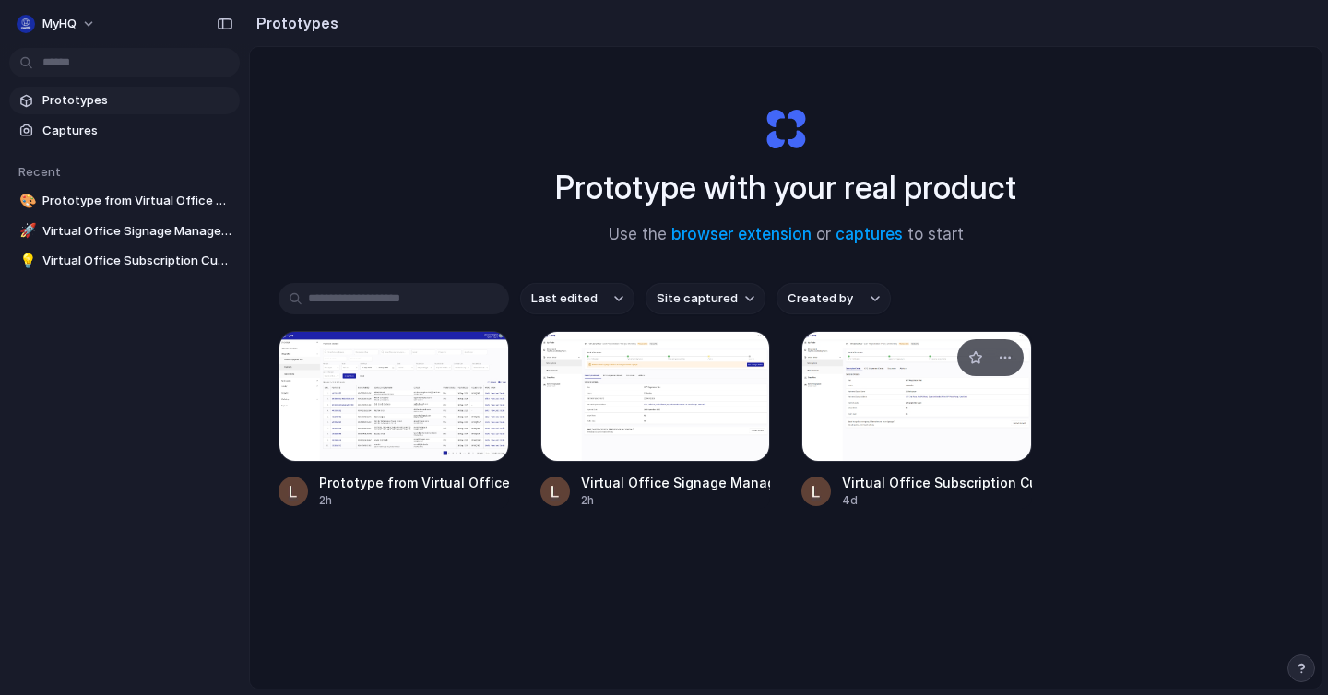
click at [889, 452] on div at bounding box center [916, 396] width 230 height 131
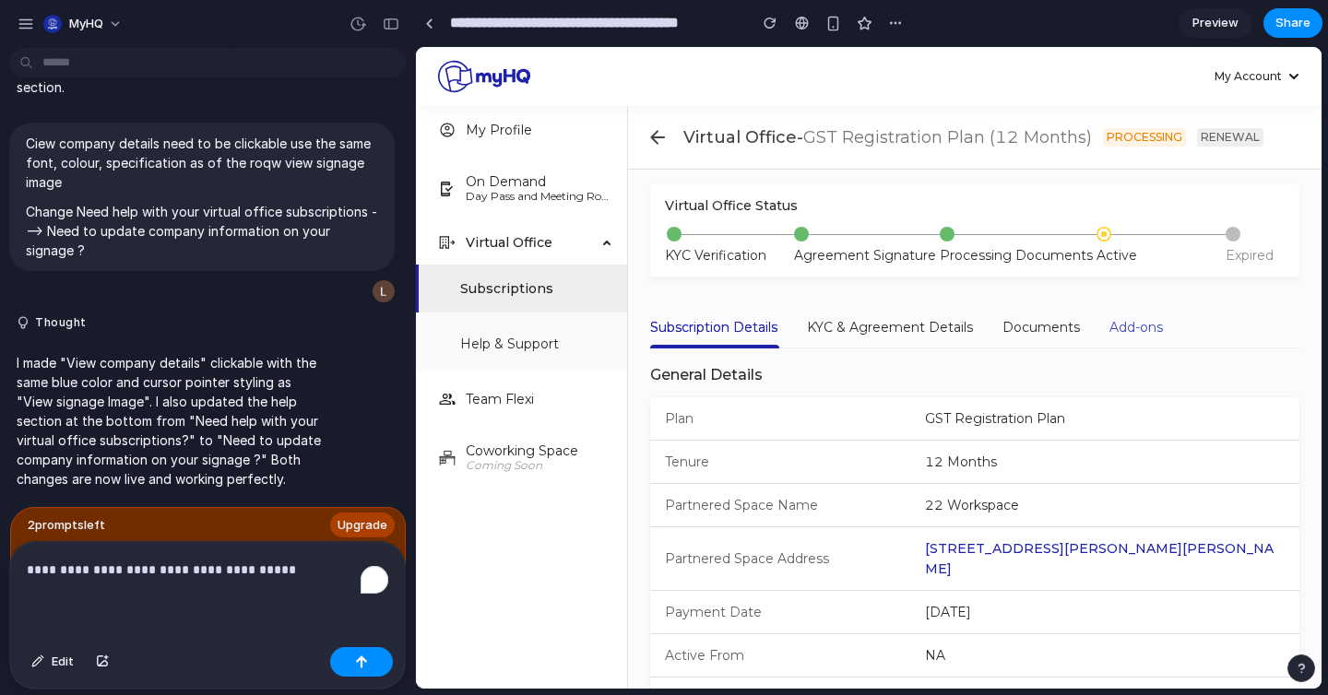
click at [1131, 347] on div "Add-ons" at bounding box center [1135, 327] width 53 height 42
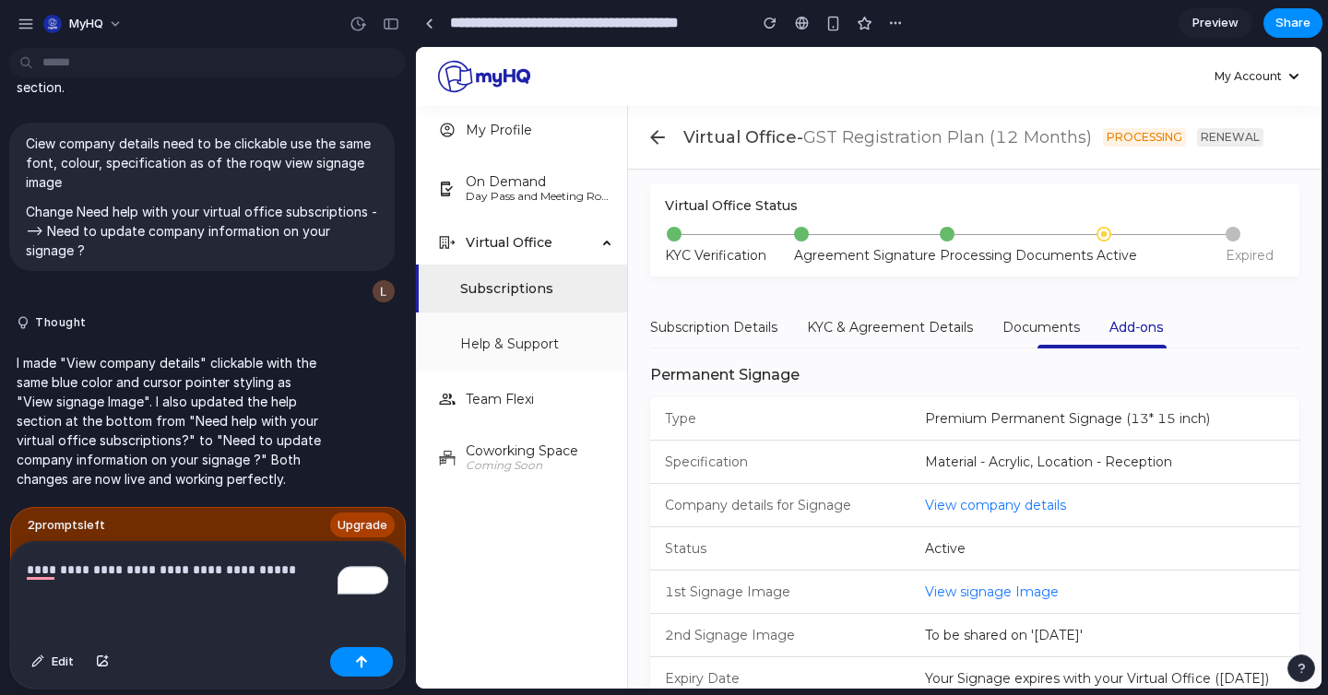
click at [1234, 27] on span "Preview" at bounding box center [1215, 23] width 46 height 18
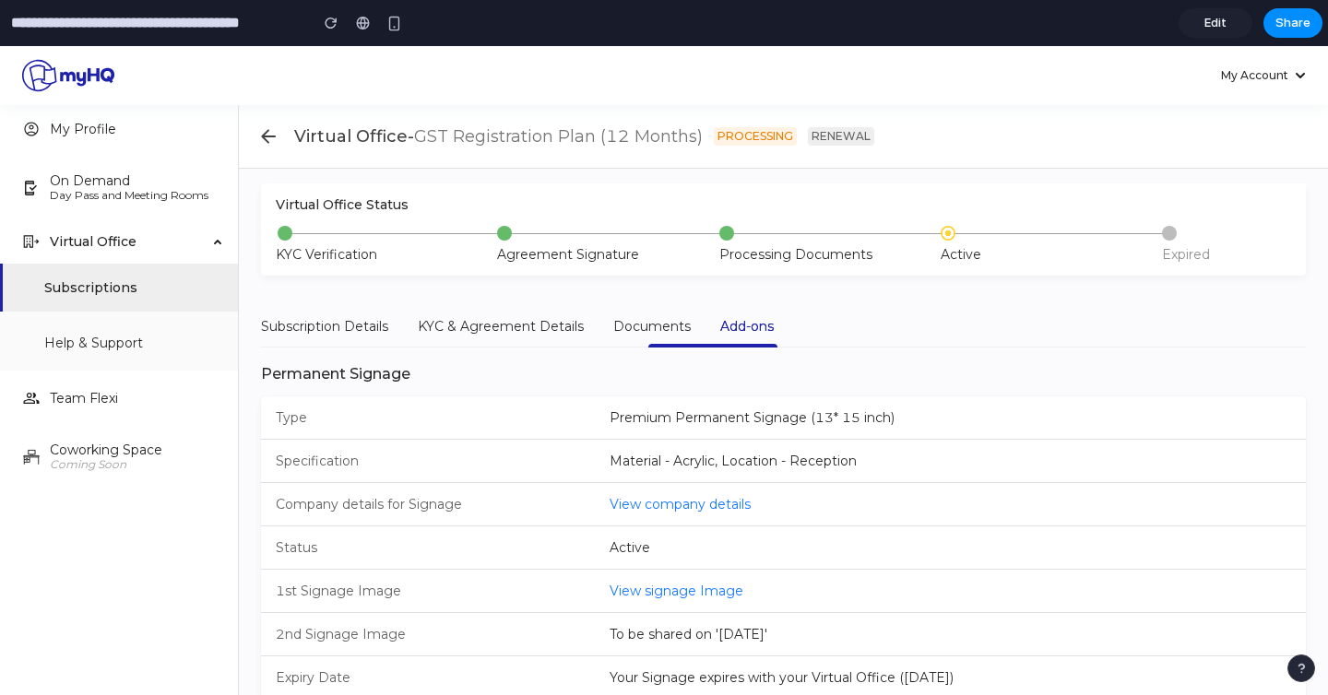
drag, startPoint x: 612, startPoint y: 636, endPoint x: 802, endPoint y: 630, distance: 190.0
click at [767, 630] on div "To be shared on '26th March 2026'" at bounding box center [688, 634] width 158 height 20
click at [559, 594] on div "1st Signage Image" at bounding box center [428, 591] width 304 height 20
drag, startPoint x: 575, startPoint y: 586, endPoint x: 795, endPoint y: 588, distance: 219.4
click at [795, 588] on li "1st Signage Image View signage Image" at bounding box center [783, 591] width 1045 height 43
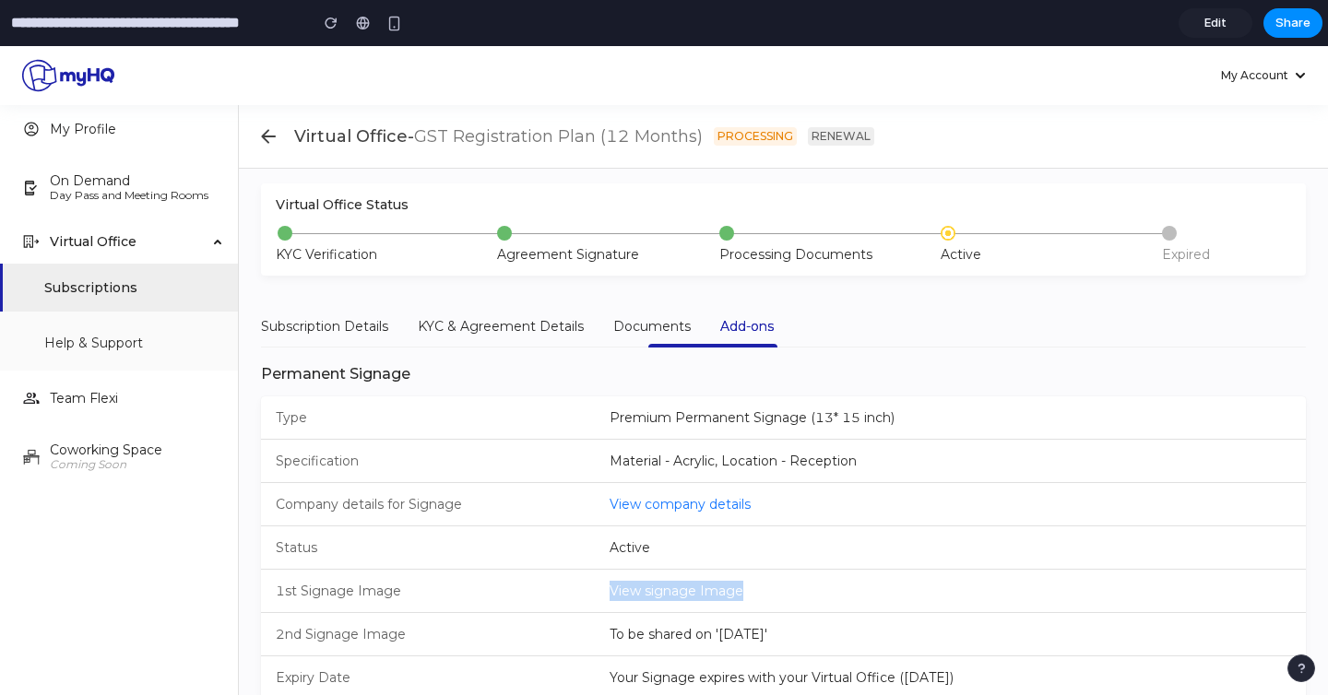
drag, startPoint x: 876, startPoint y: 627, endPoint x: 306, endPoint y: 638, distance: 569.8
click at [306, 639] on li "2nd Signage Image To be shared on '26th March 2026'" at bounding box center [783, 634] width 1045 height 43
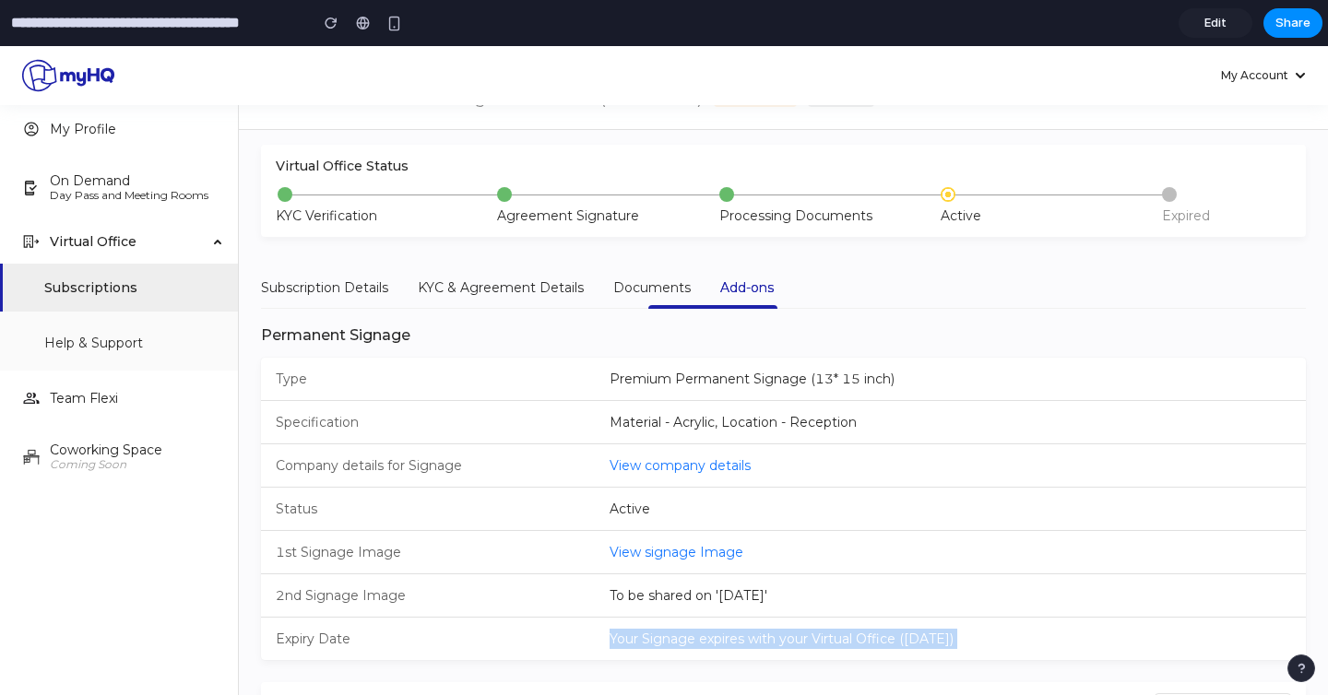
drag, startPoint x: 543, startPoint y: 684, endPoint x: 897, endPoint y: 688, distance: 354.0
click at [897, 688] on div "Virtual Office Status KYC Verification Agreement Signature Processing Documents…" at bounding box center [783, 444] width 1045 height 598
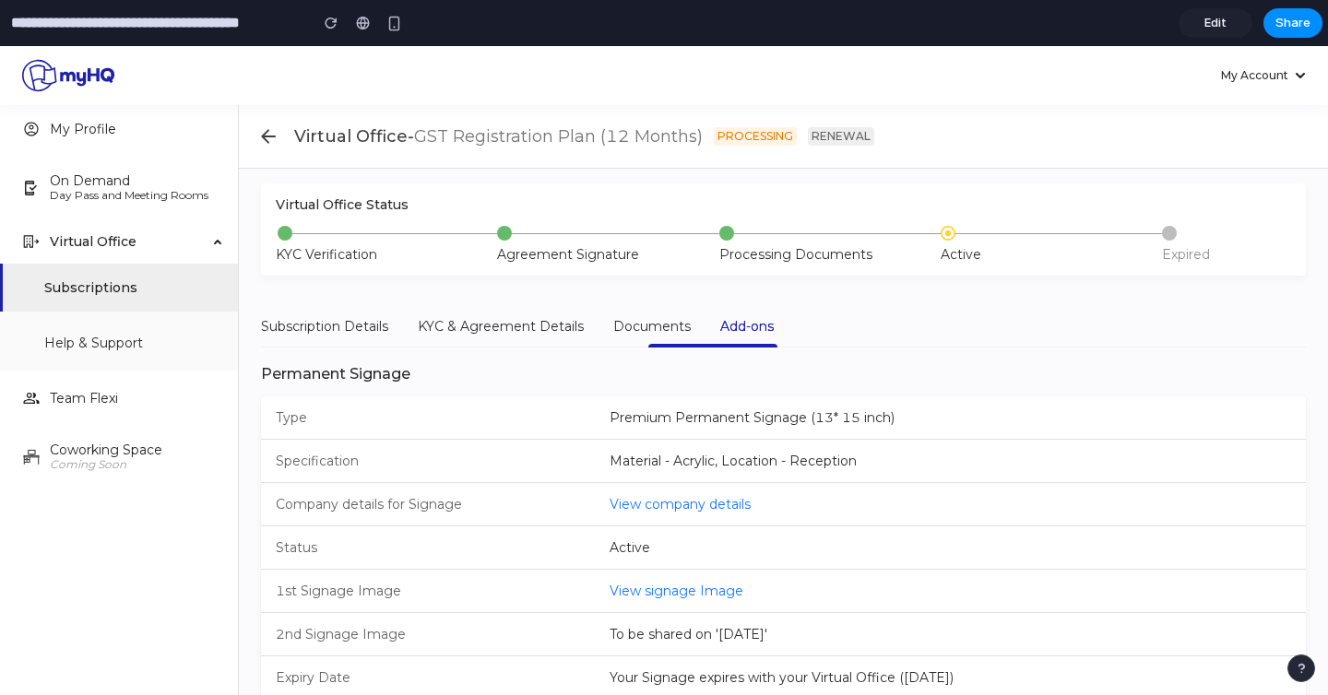
click at [974, 469] on li "Specification Material - Acrylic, Location - Reception" at bounding box center [783, 461] width 1045 height 43
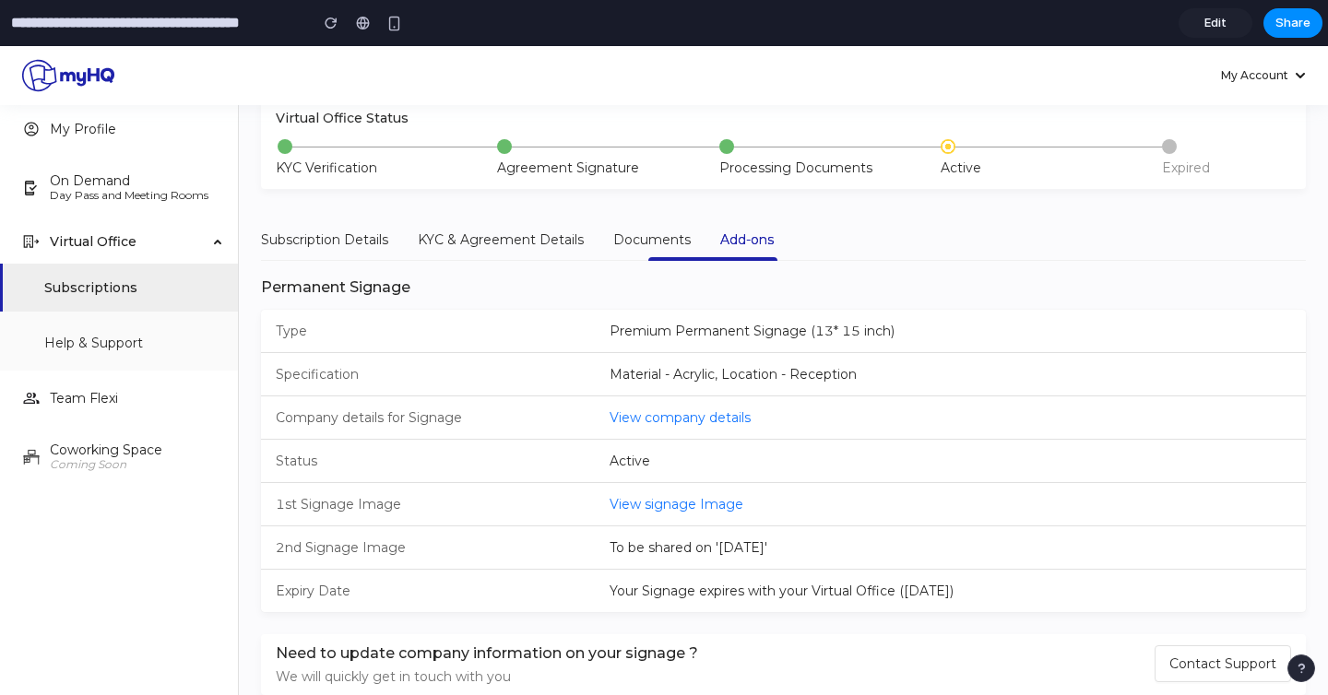
scroll to position [84, 0]
click at [674, 471] on li "Status Active" at bounding box center [783, 464] width 1045 height 43
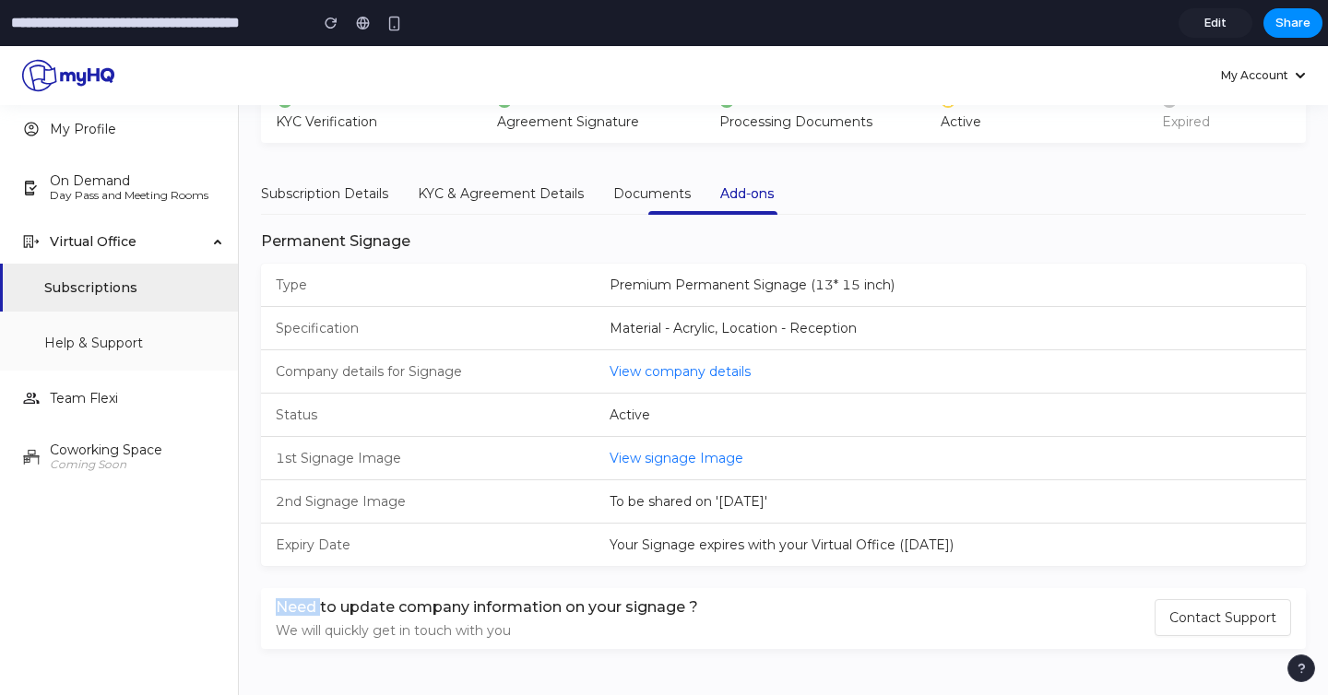
drag, startPoint x: 273, startPoint y: 602, endPoint x: 320, endPoint y: 603, distance: 47.0
click at [320, 603] on div "Need to update company information on your signage ? We will quickly get in tou…" at bounding box center [783, 618] width 1045 height 61
click at [320, 603] on h3 "Need to update company information on your signage ?" at bounding box center [704, 607] width 856 height 17
drag, startPoint x: 290, startPoint y: 604, endPoint x: 664, endPoint y: 607, distance: 373.4
click at [661, 607] on h3 "Need to update company information on your signage ?" at bounding box center [704, 607] width 856 height 17
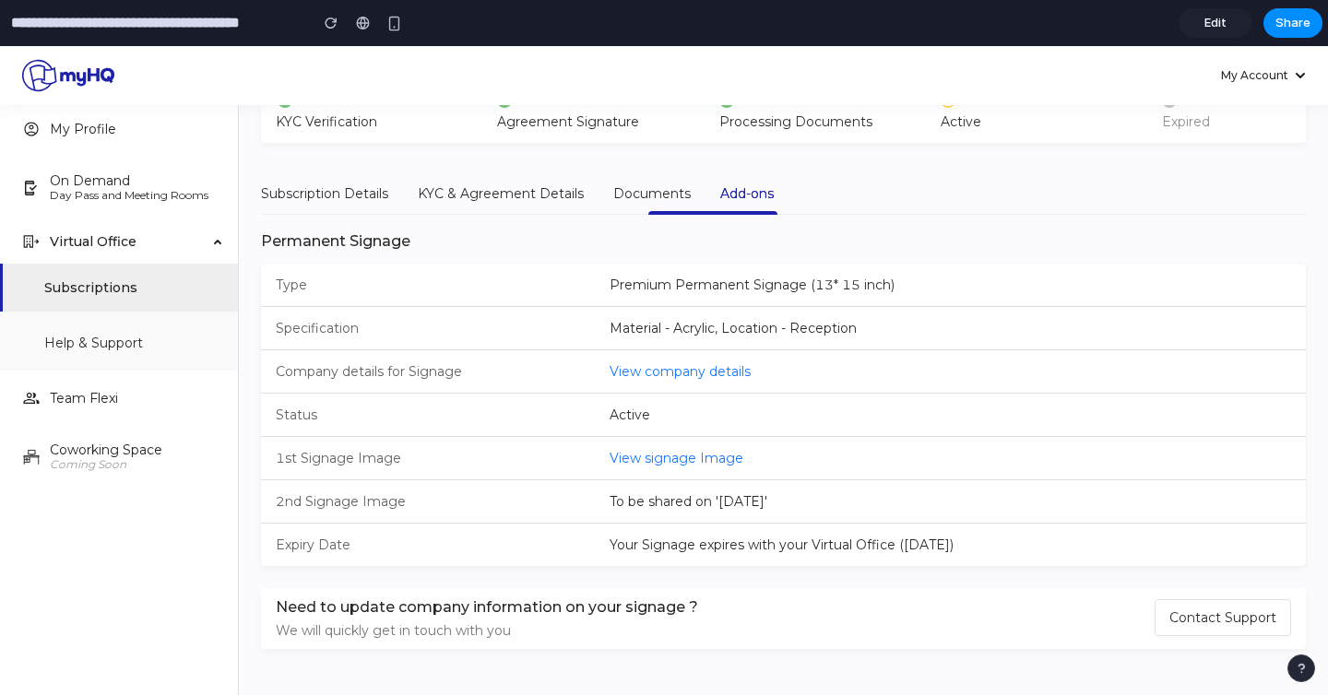
click at [372, 546] on div "Expiry Date" at bounding box center [428, 545] width 304 height 20
click at [1176, 625] on span "Contact Support" at bounding box center [1222, 618] width 107 height 20
